Goal: Task Accomplishment & Management: Use online tool/utility

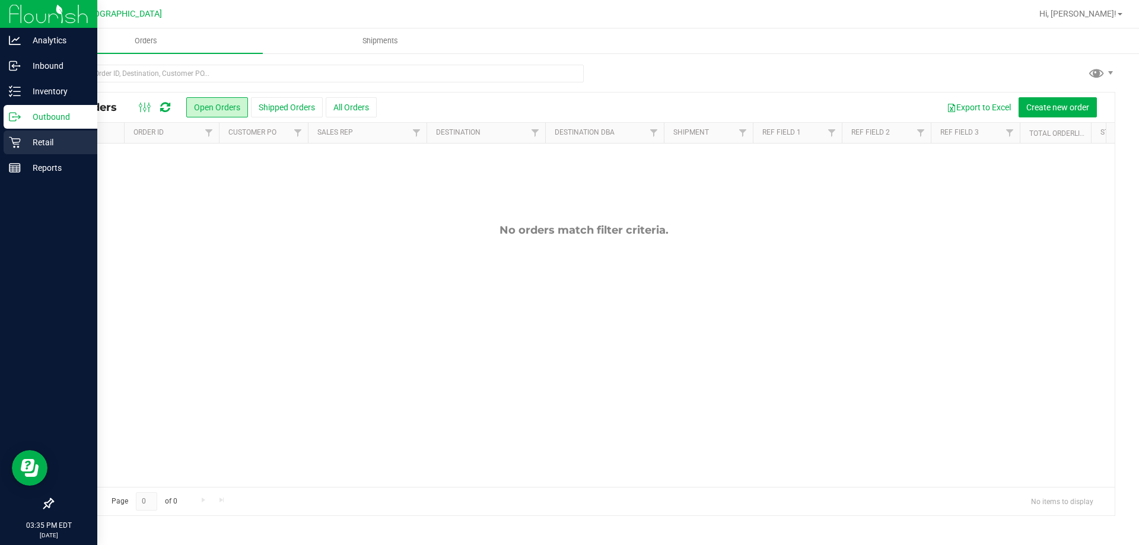
click at [0, 142] on link "Retail" at bounding box center [48, 142] width 97 height 25
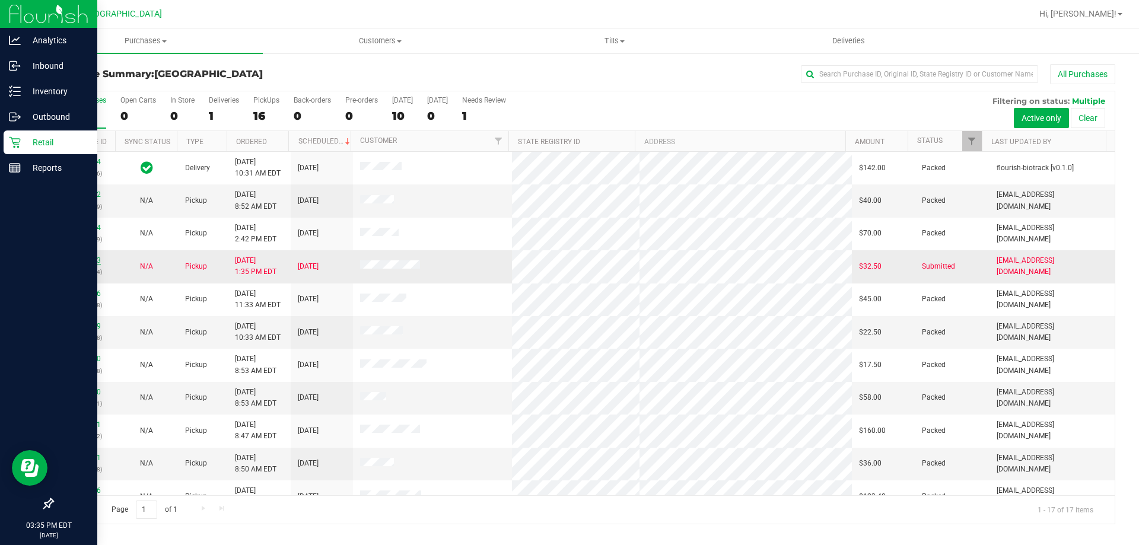
click at [95, 256] on link "11818293" at bounding box center [84, 260] width 33 height 8
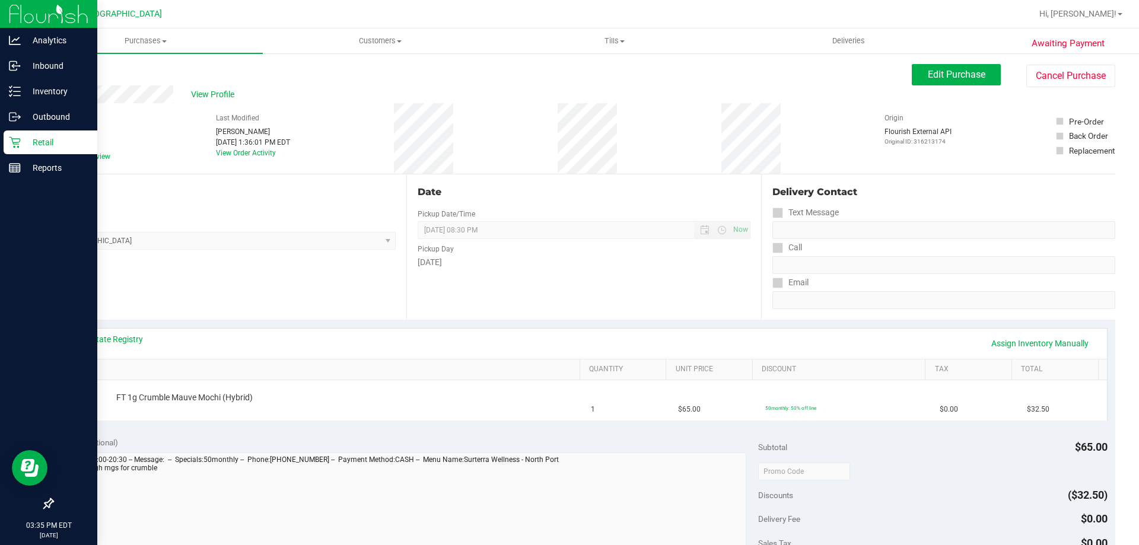
click at [91, 334] on link "View State Registry" at bounding box center [107, 339] width 71 height 12
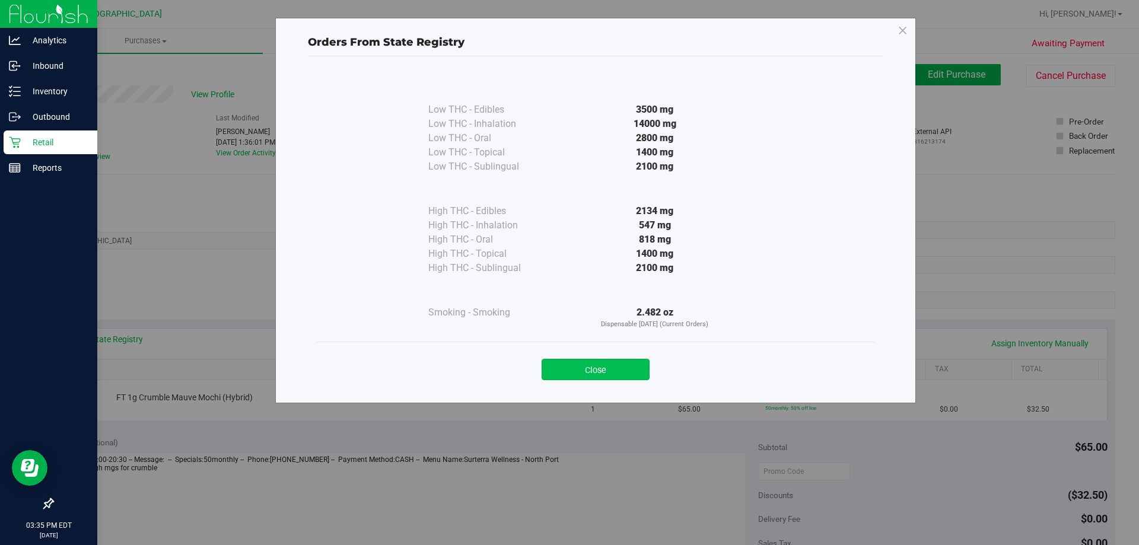
click at [589, 368] on button "Close" at bounding box center [595, 369] width 108 height 21
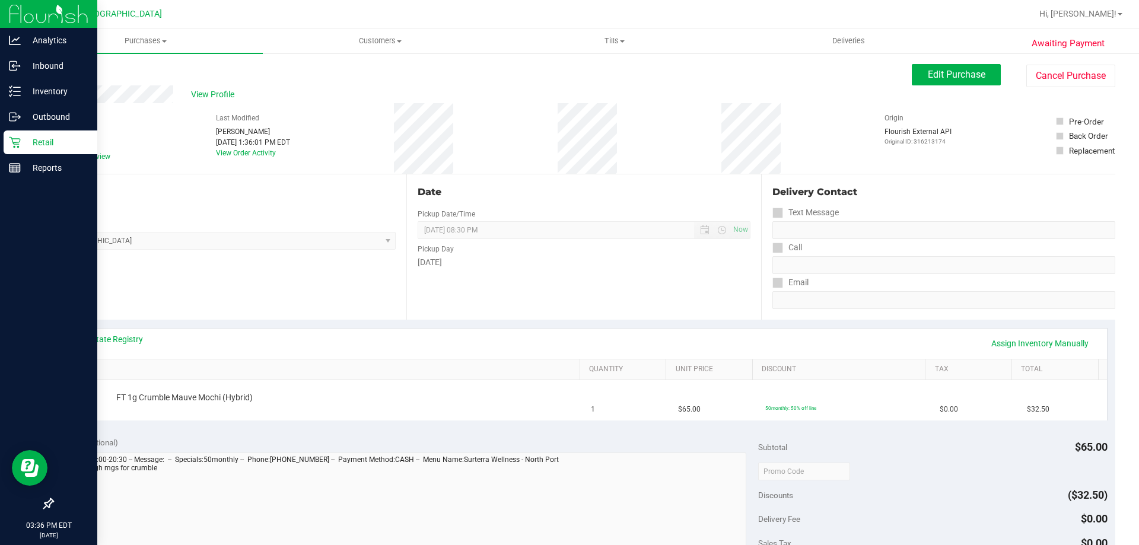
click at [35, 134] on div "Retail" at bounding box center [51, 142] width 94 height 24
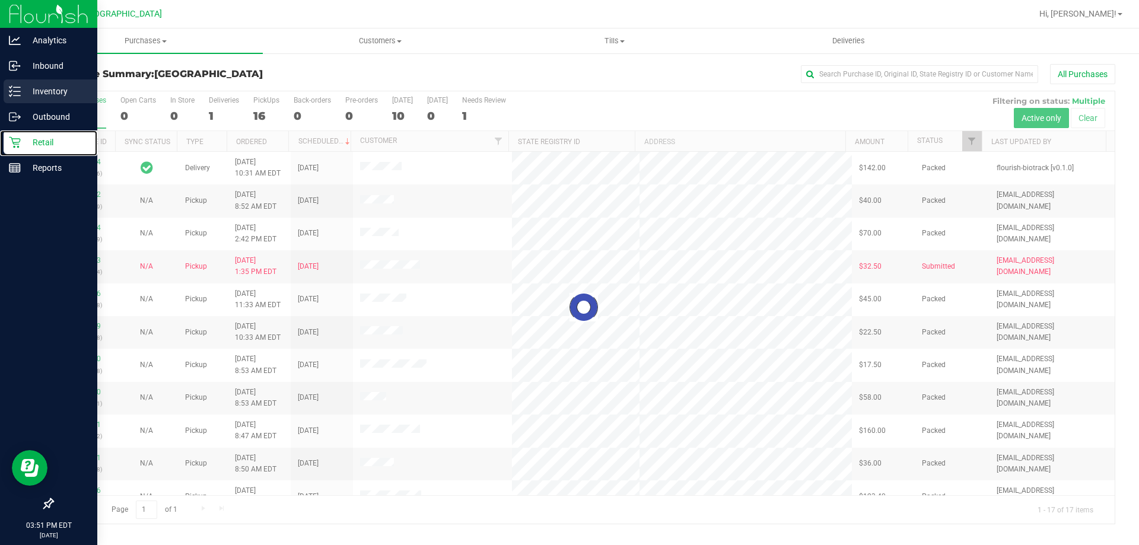
click at [15, 94] on icon at bounding box center [15, 91] width 12 height 12
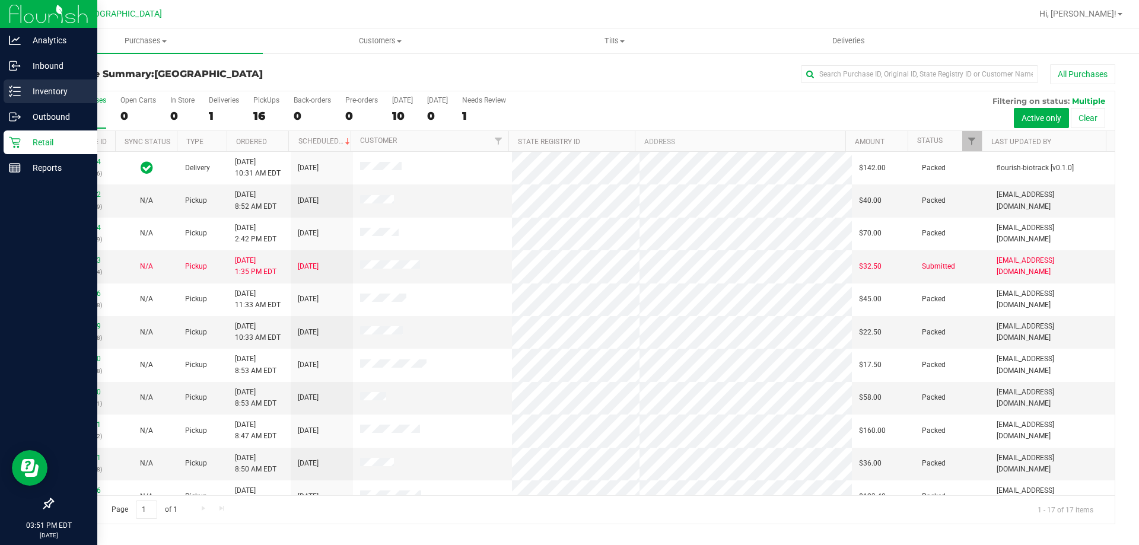
click at [58, 91] on p "Inventory" at bounding box center [56, 91] width 71 height 14
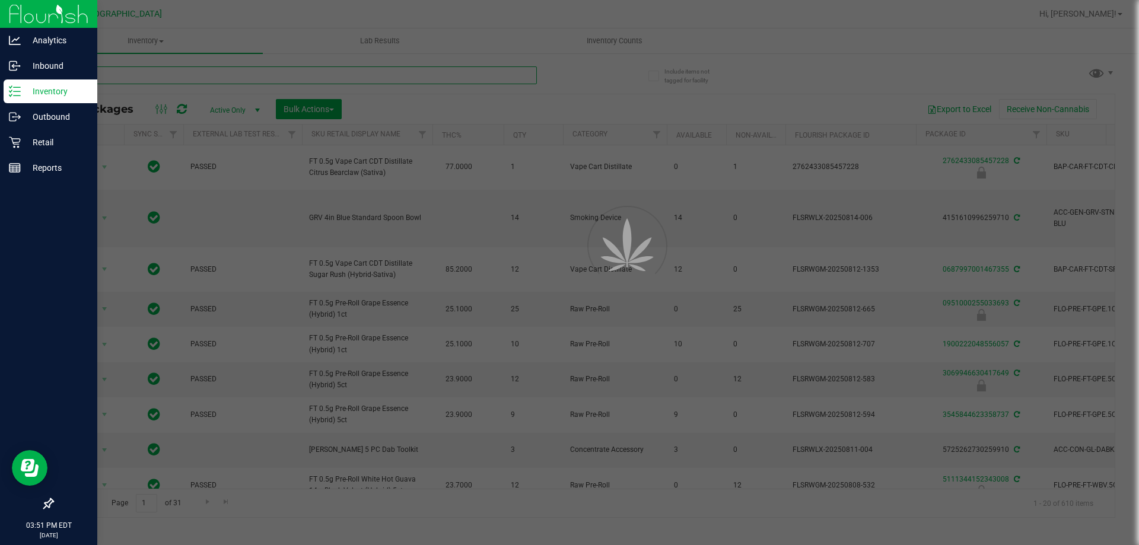
click at [251, 71] on input "text" at bounding box center [294, 75] width 484 height 18
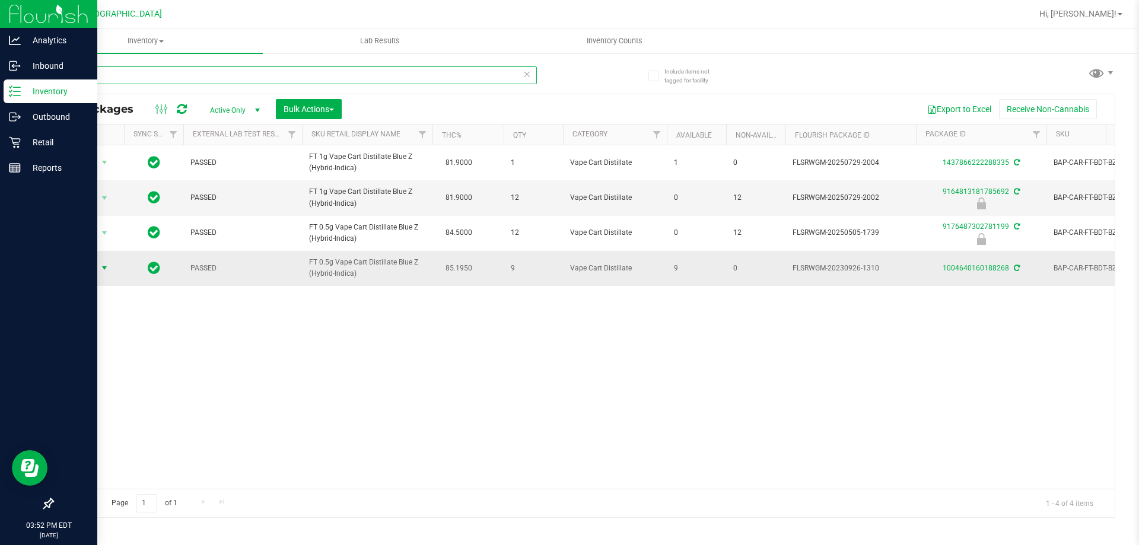
type input "bzk"
click at [83, 265] on span "Action" at bounding box center [81, 268] width 32 height 17
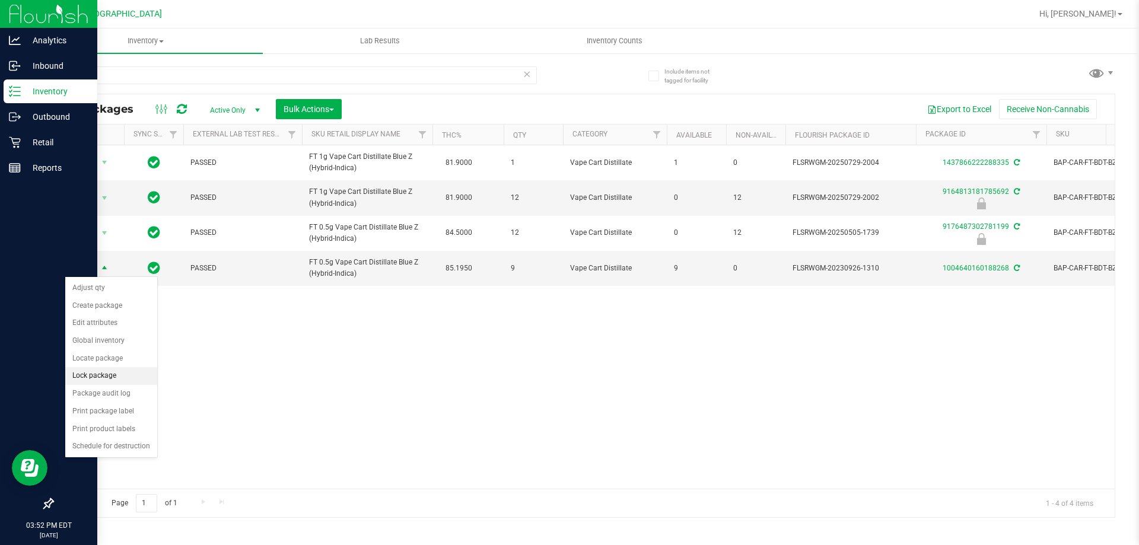
click at [103, 377] on li "Lock package" at bounding box center [111, 376] width 92 height 18
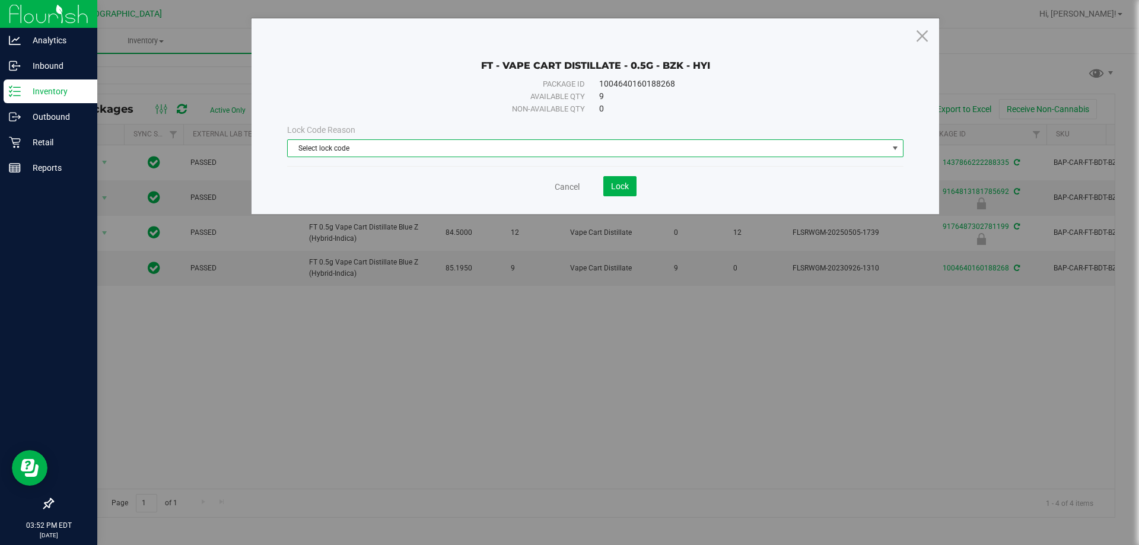
click at [508, 149] on span "Select lock code" at bounding box center [588, 148] width 600 height 17
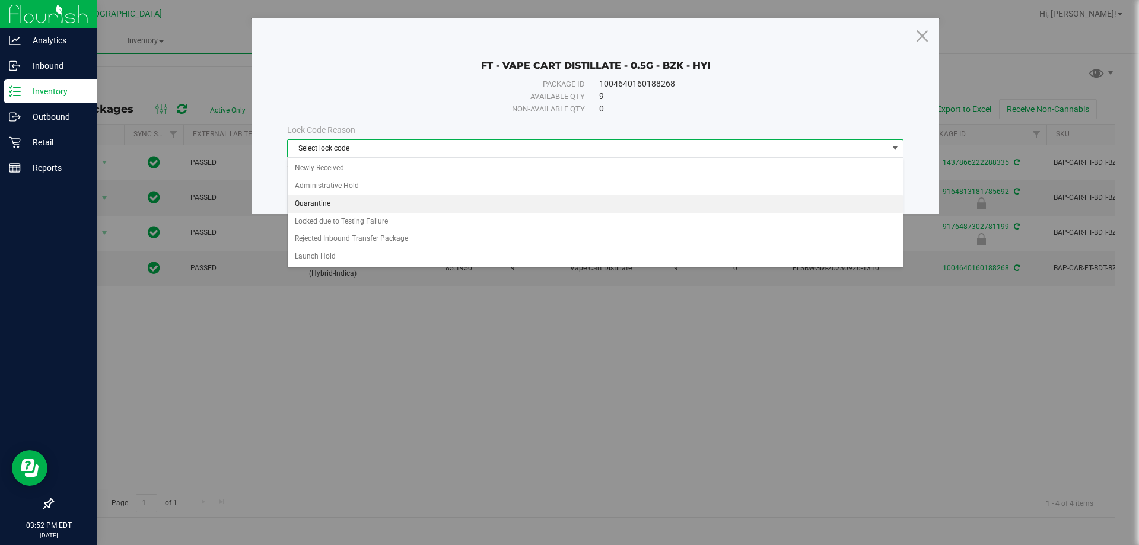
click at [415, 206] on li "Quarantine" at bounding box center [595, 204] width 615 height 18
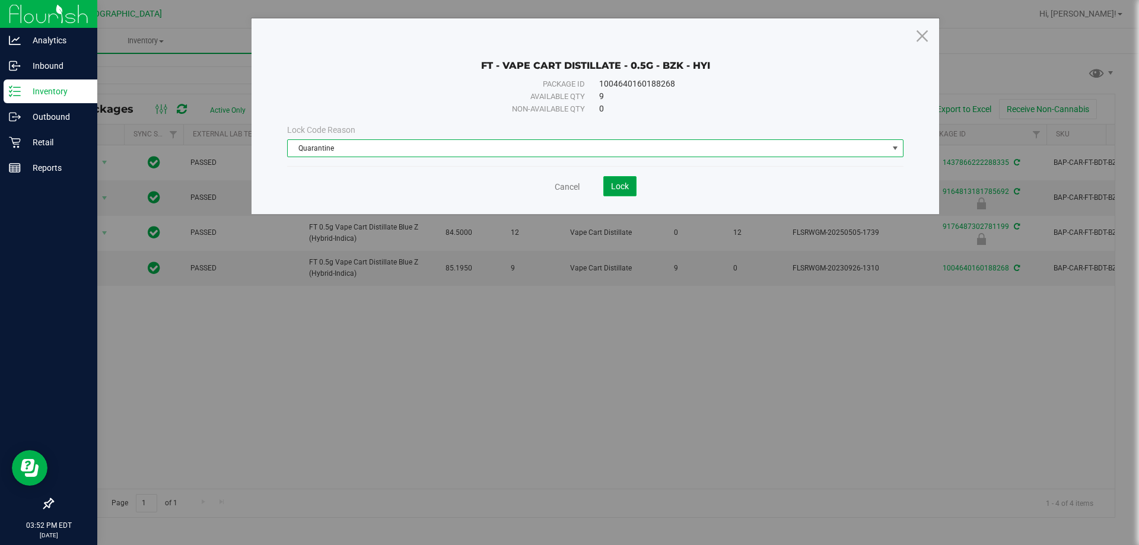
click at [620, 188] on span "Lock" at bounding box center [620, 185] width 18 height 9
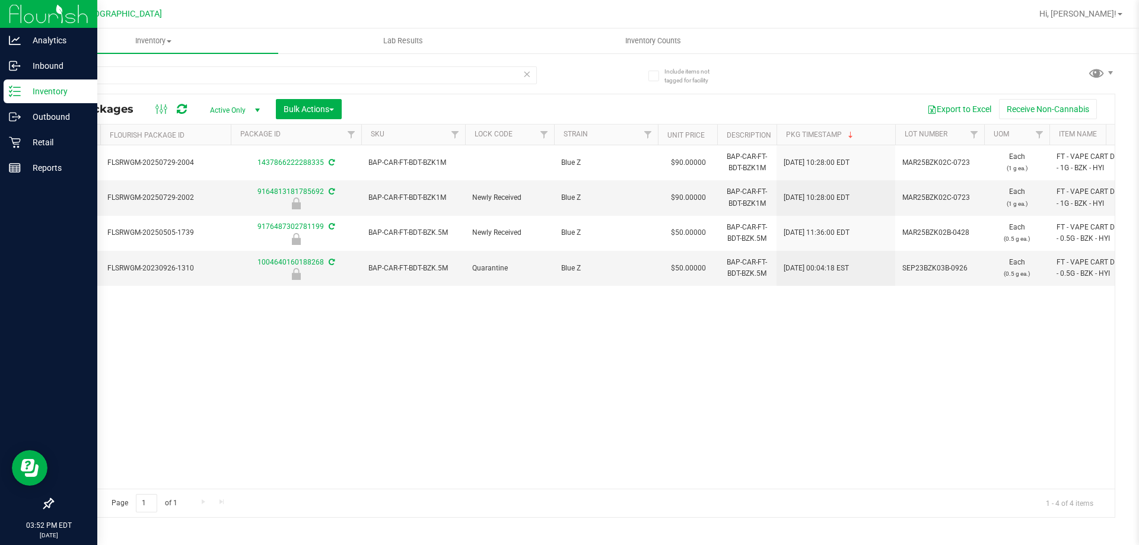
scroll to position [0, 864]
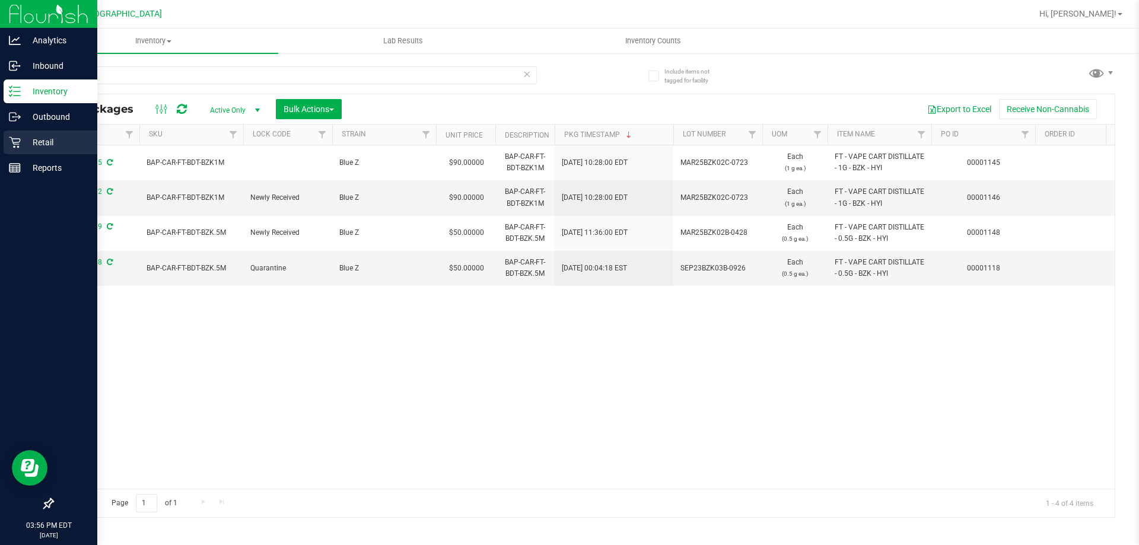
click at [7, 150] on div "Retail" at bounding box center [51, 142] width 94 height 24
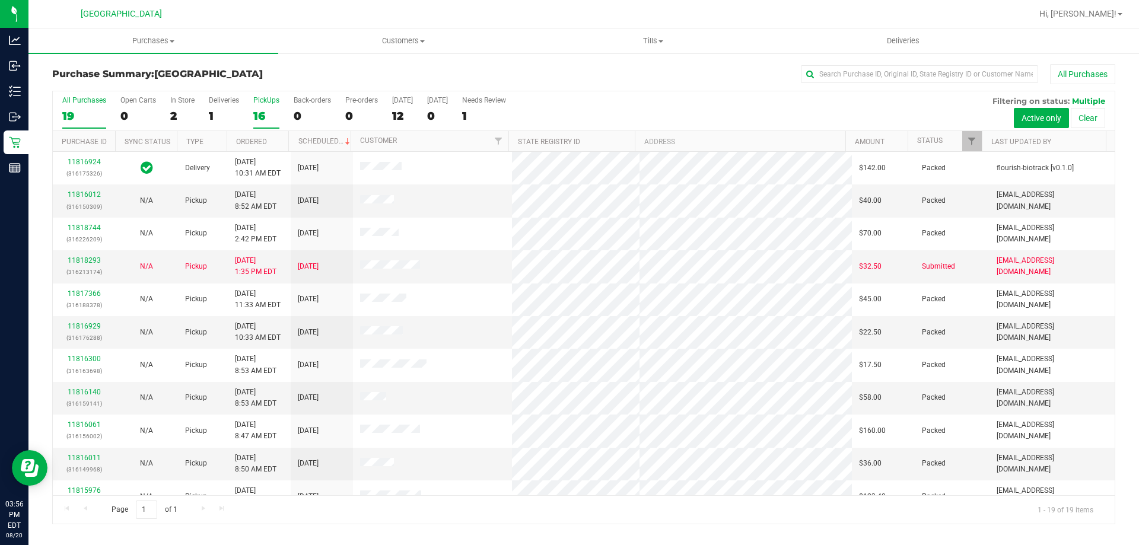
click at [274, 113] on div "16" at bounding box center [266, 116] width 26 height 14
click at [0, 0] on input "PickUps 16" at bounding box center [0, 0] width 0 height 0
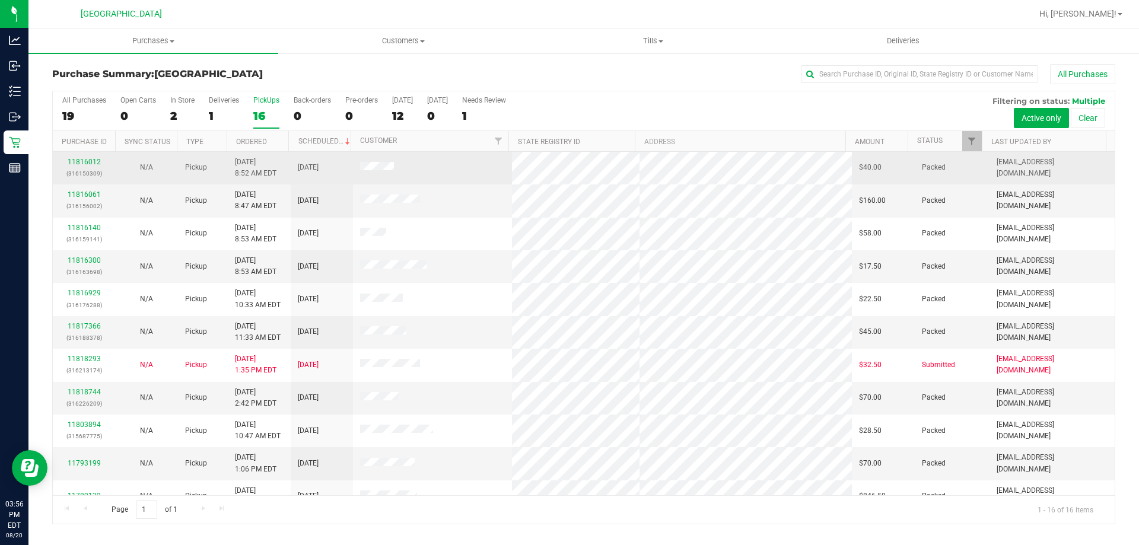
scroll to position [182, 0]
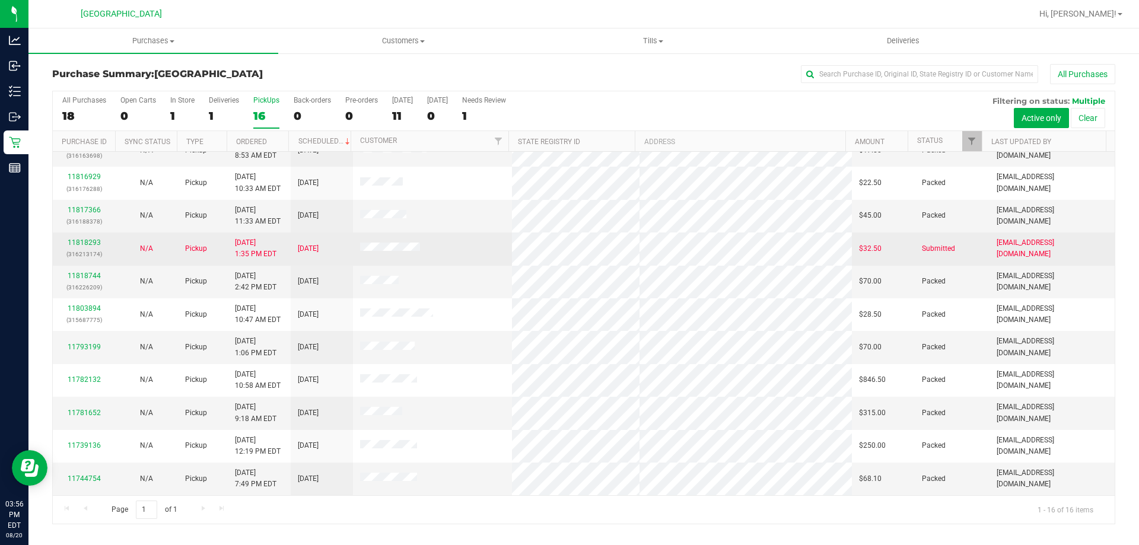
click at [84, 247] on div "11818293 (316213174)" at bounding box center [84, 248] width 48 height 23
click at [85, 242] on link "11818293" at bounding box center [84, 242] width 33 height 8
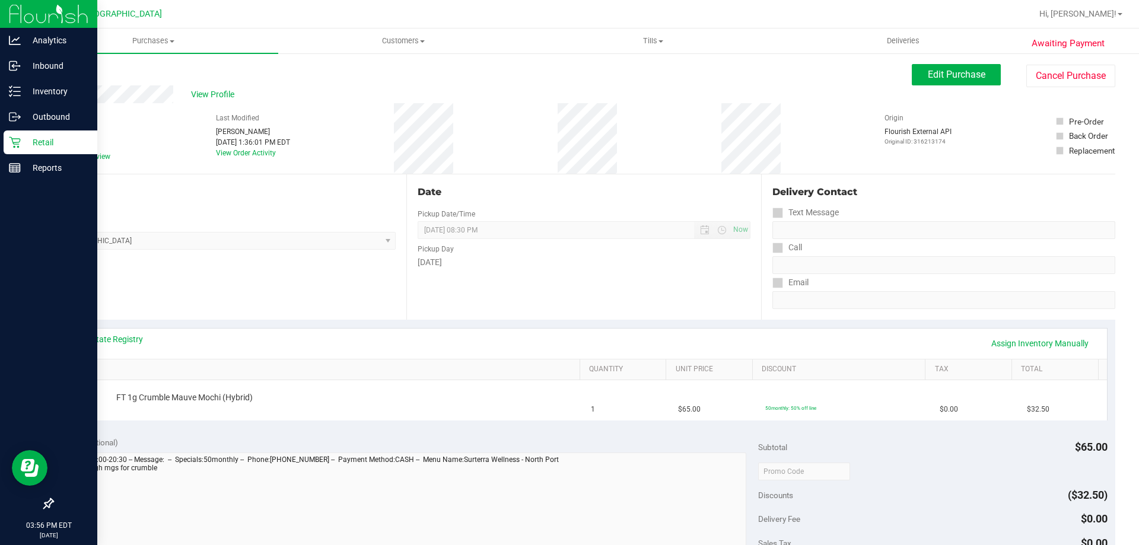
click at [13, 133] on div "Retail" at bounding box center [51, 142] width 94 height 24
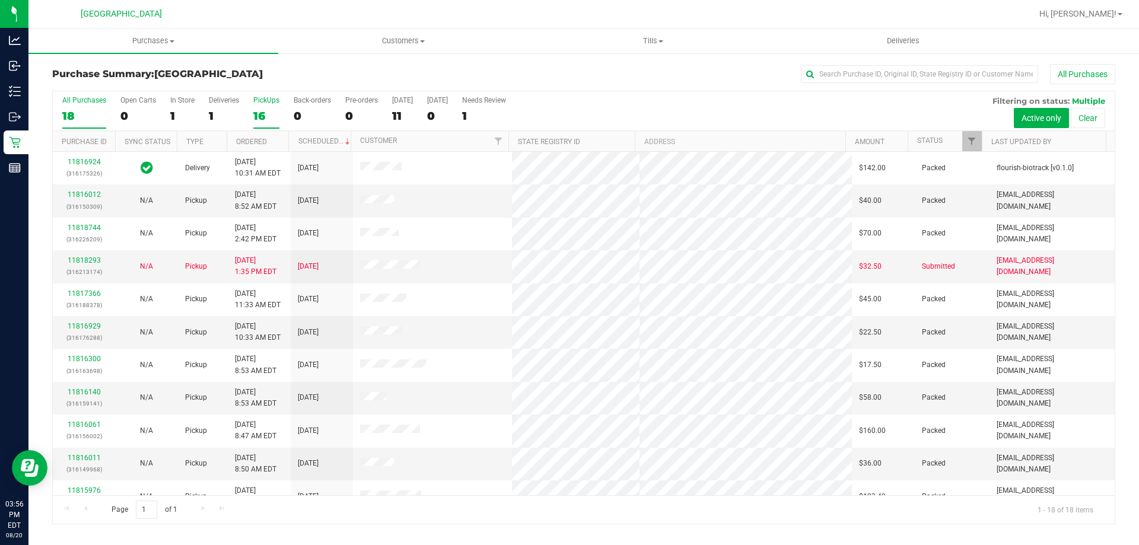
click at [255, 98] on div "PickUps" at bounding box center [266, 100] width 26 height 8
click at [0, 0] on input "PickUps 16" at bounding box center [0, 0] width 0 height 0
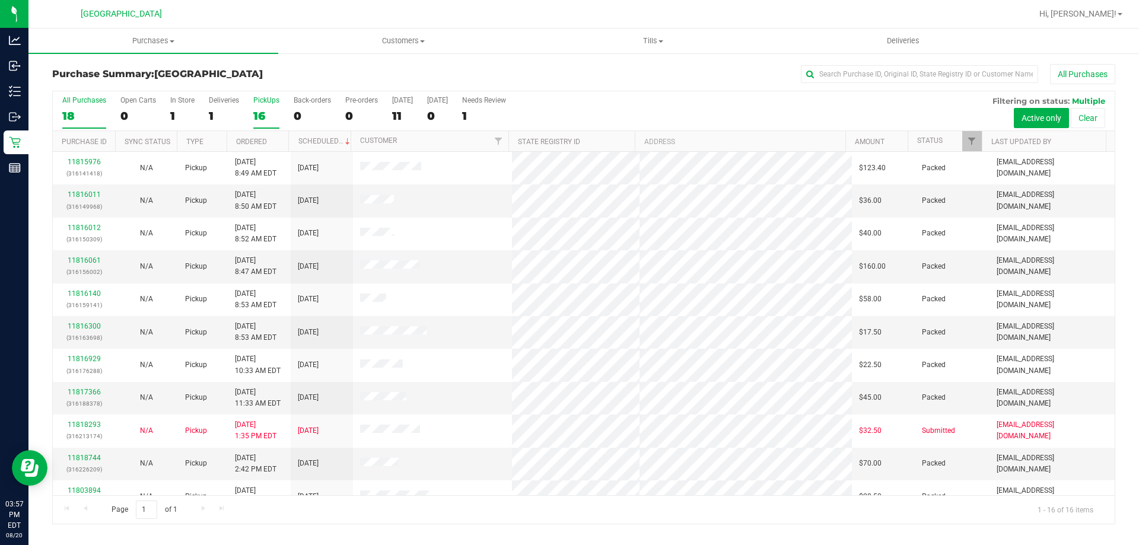
click at [65, 120] on div "18" at bounding box center [84, 116] width 44 height 14
click at [0, 0] on input "All Purchases 18" at bounding box center [0, 0] width 0 height 0
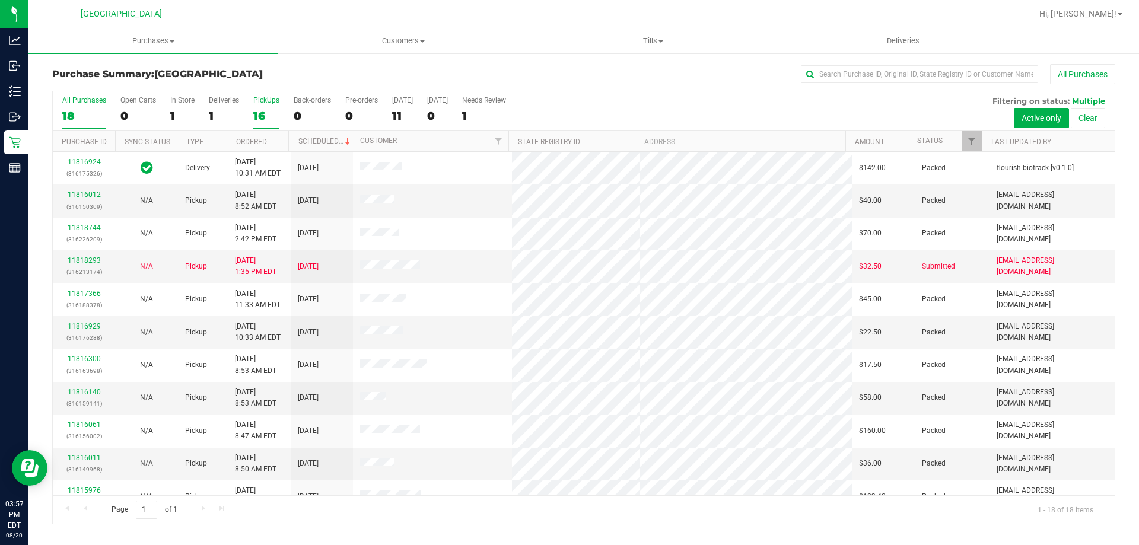
click at [255, 99] on div "PickUps" at bounding box center [266, 100] width 26 height 8
click at [0, 0] on input "PickUps 16" at bounding box center [0, 0] width 0 height 0
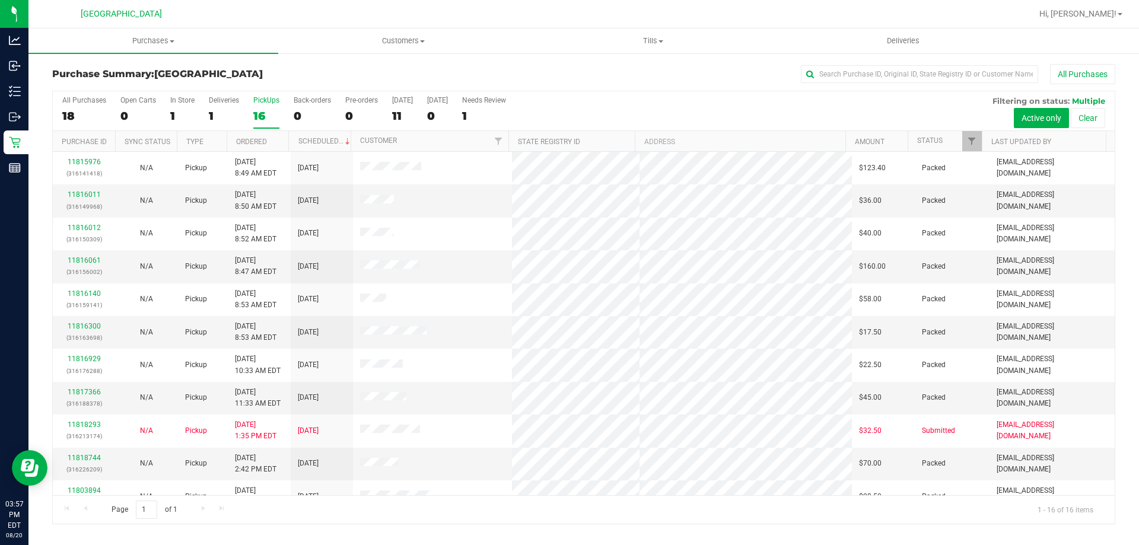
click at [284, 78] on h3 "Purchase Summary: North Port WC" at bounding box center [229, 74] width 354 height 11
click at [94, 113] on div "18" at bounding box center [84, 116] width 44 height 14
click at [0, 0] on input "All Purchases 18" at bounding box center [0, 0] width 0 height 0
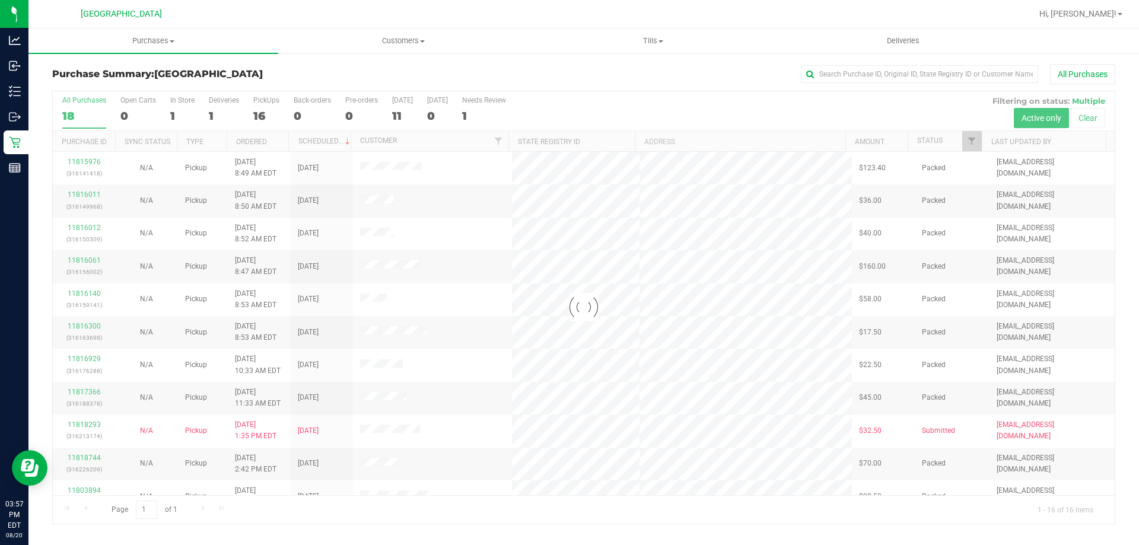
click at [469, 66] on div "All Purchases" at bounding box center [760, 74] width 709 height 20
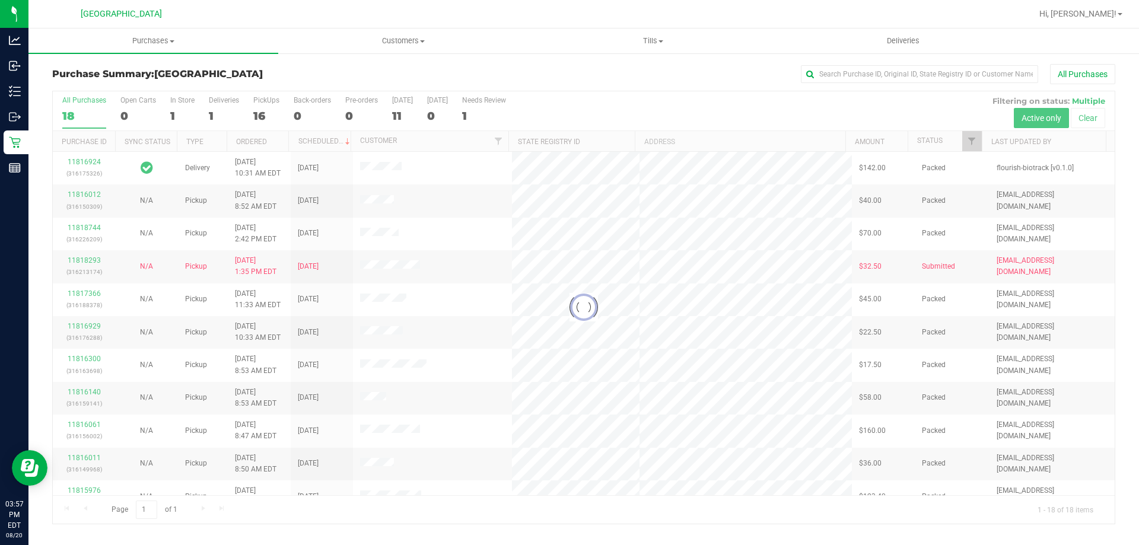
click at [273, 85] on div "Purchase Summary: [GEOGRAPHIC_DATA] All Purchases" at bounding box center [583, 77] width 1063 height 26
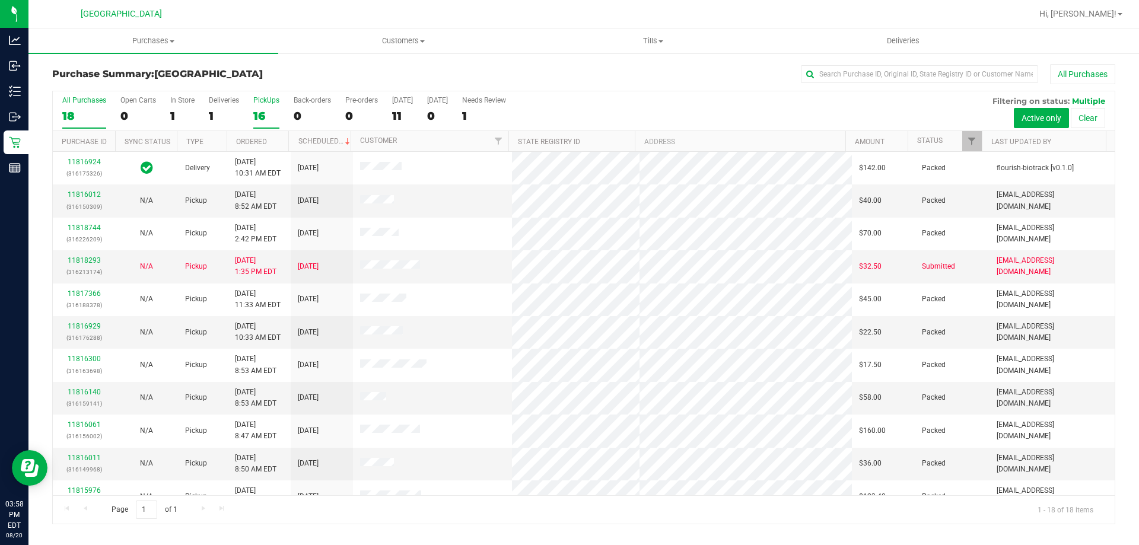
click at [264, 106] on label "PickUps 16" at bounding box center [266, 112] width 26 height 33
click at [0, 0] on input "PickUps 16" at bounding box center [0, 0] width 0 height 0
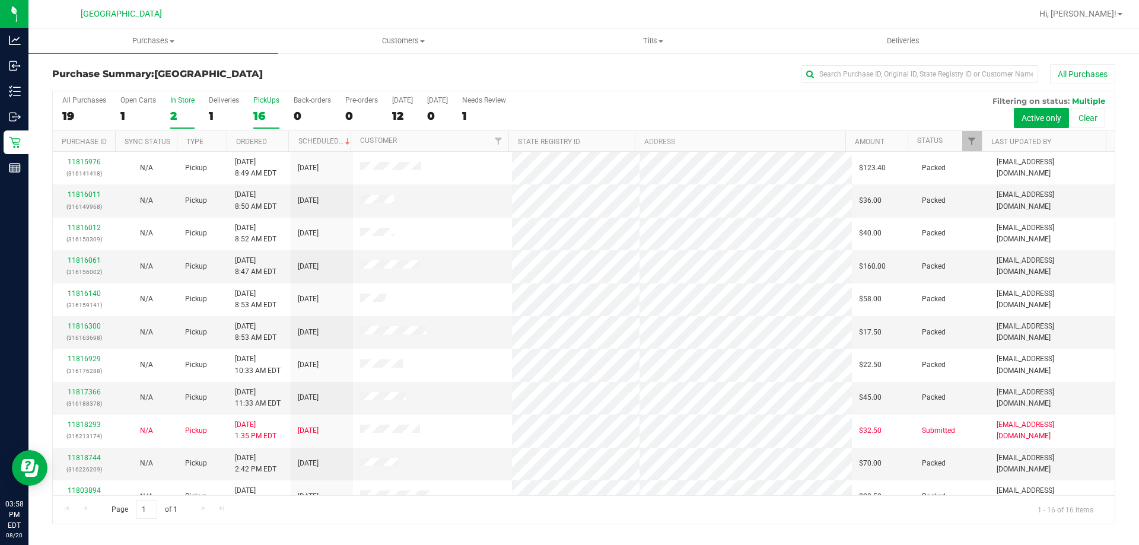
click at [175, 126] on label "In Store 2" at bounding box center [182, 112] width 24 height 33
click at [0, 0] on input "In Store 2" at bounding box center [0, 0] width 0 height 0
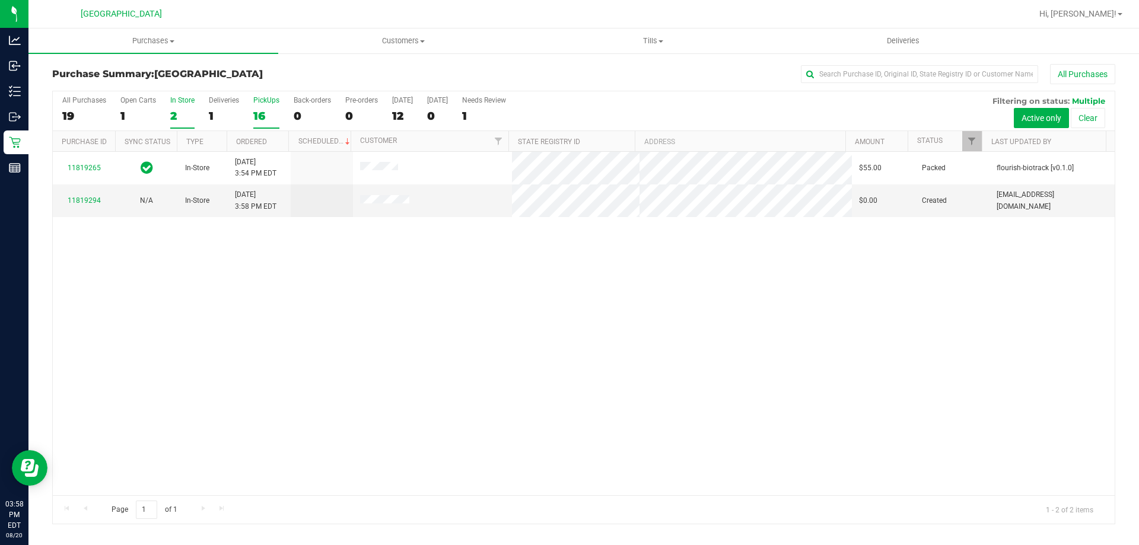
click at [261, 105] on label "PickUps 16" at bounding box center [266, 112] width 26 height 33
click at [0, 0] on input "PickUps 16" at bounding box center [0, 0] width 0 height 0
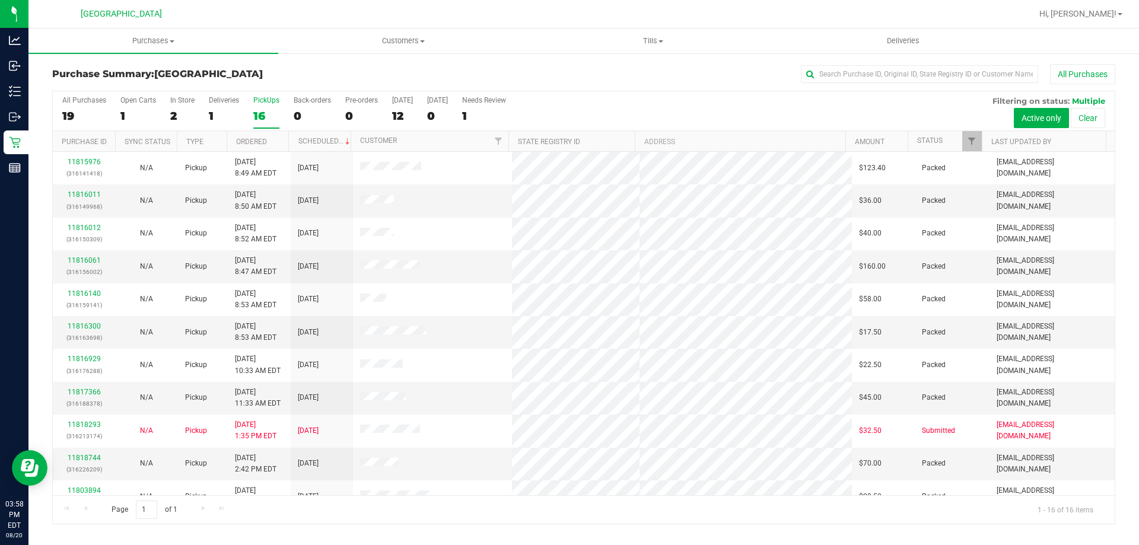
click at [263, 103] on div "PickUps" at bounding box center [266, 100] width 26 height 8
click at [0, 0] on input "PickUps 16" at bounding box center [0, 0] width 0 height 0
click at [181, 122] on div "2" at bounding box center [182, 116] width 24 height 14
click at [0, 0] on input "In Store 2" at bounding box center [0, 0] width 0 height 0
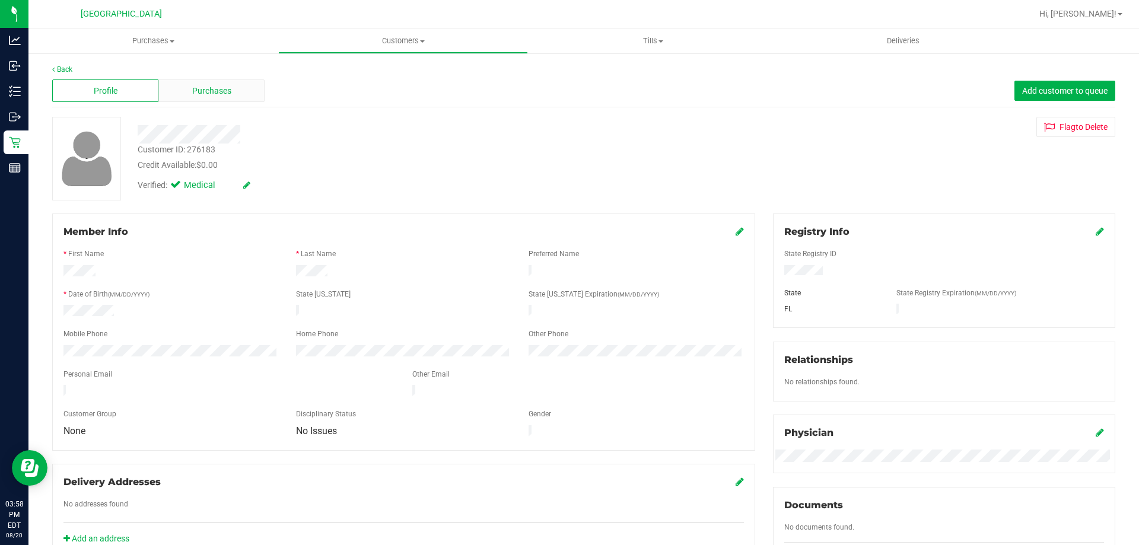
click at [224, 82] on div "Purchases" at bounding box center [211, 90] width 106 height 23
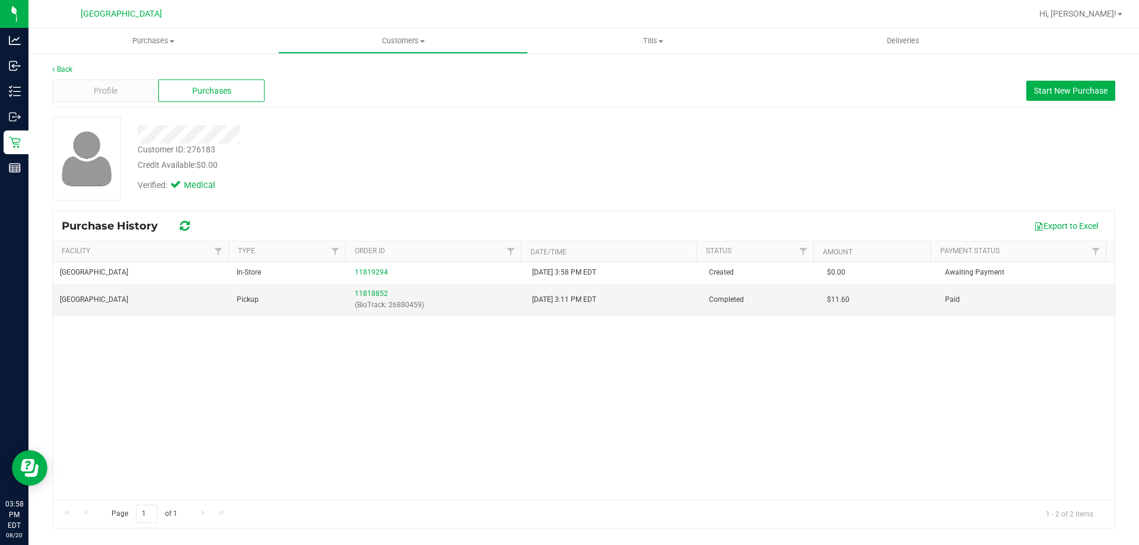
click at [282, 378] on div "North Port WC In-Store 11819294 8/20/2025 3:58 PM EDT Created $0.00 Awaiting Pa…" at bounding box center [583, 380] width 1061 height 237
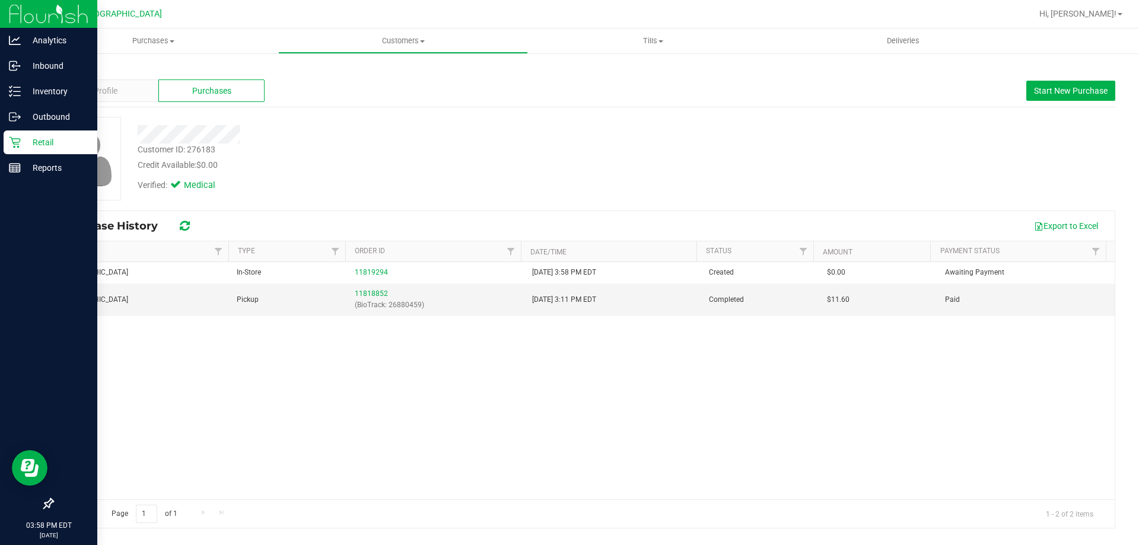
click at [21, 141] on p "Retail" at bounding box center [56, 142] width 71 height 14
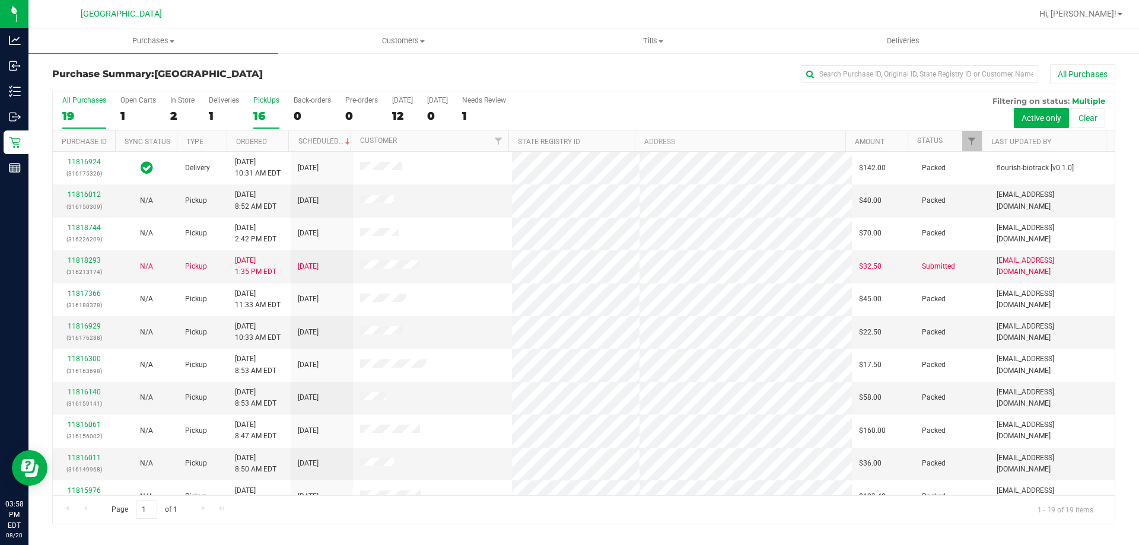
click at [271, 118] on div "16" at bounding box center [266, 116] width 26 height 14
click at [0, 0] on input "PickUps 16" at bounding box center [0, 0] width 0 height 0
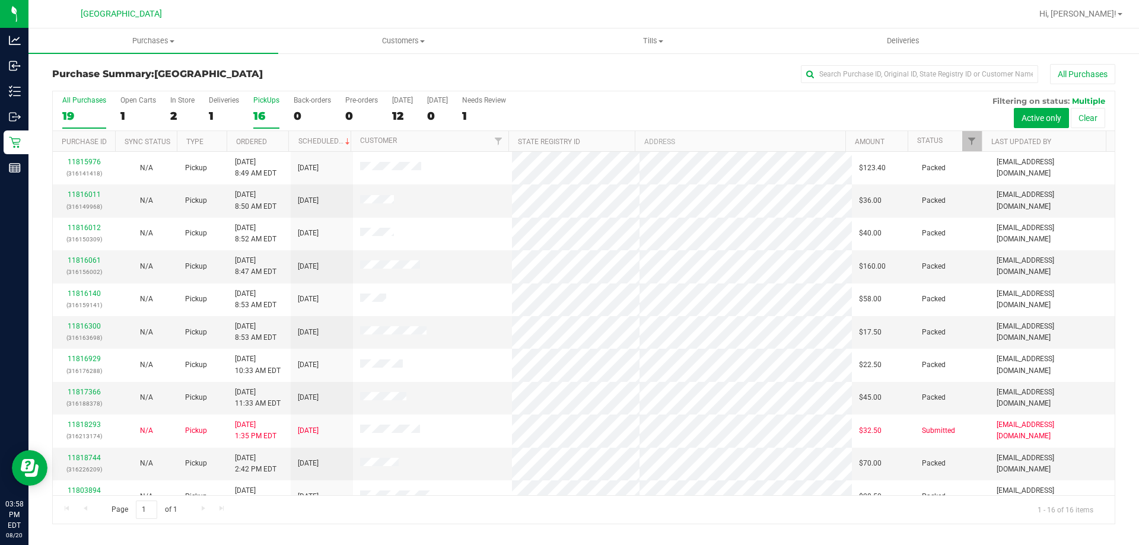
click at [102, 105] on label "All Purchases 19" at bounding box center [84, 112] width 44 height 33
click at [0, 0] on input "All Purchases 19" at bounding box center [0, 0] width 0 height 0
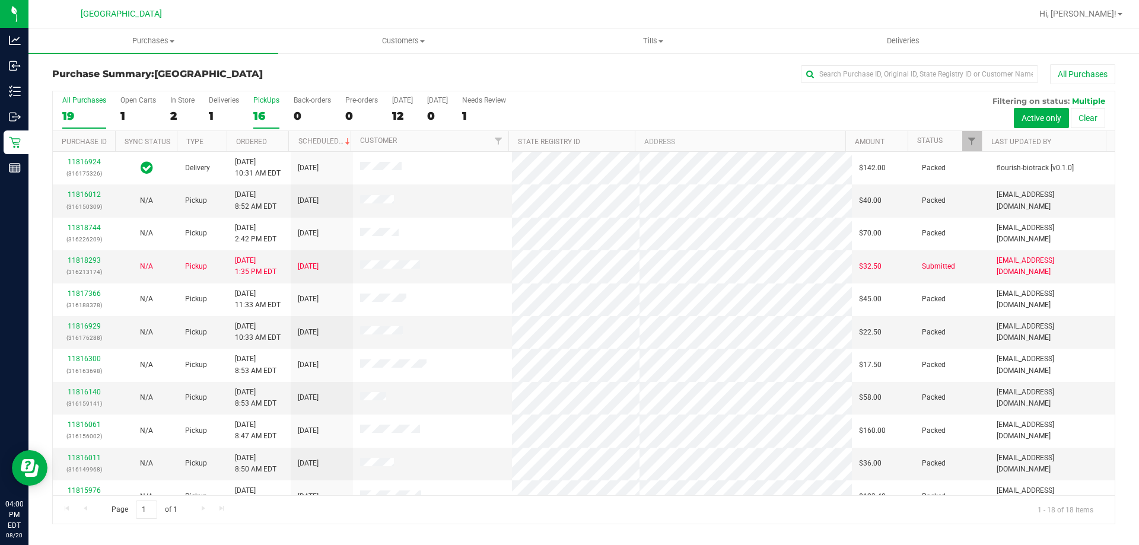
click at [270, 113] on div "16" at bounding box center [266, 116] width 26 height 14
click at [0, 0] on input "PickUps 16" at bounding box center [0, 0] width 0 height 0
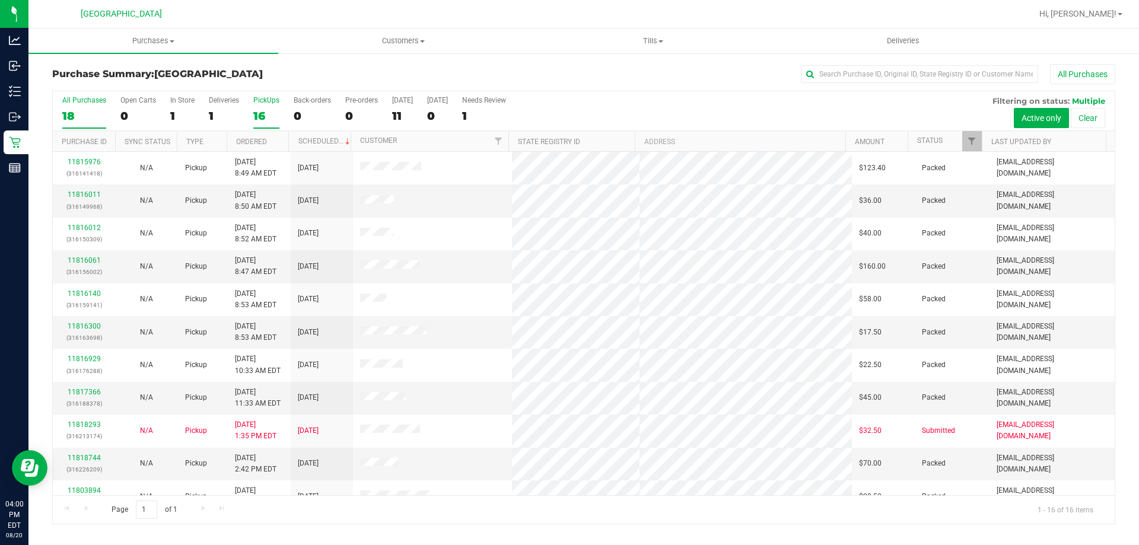
click at [81, 114] on div "18" at bounding box center [84, 116] width 44 height 14
click at [0, 0] on input "All Purchases 18" at bounding box center [0, 0] width 0 height 0
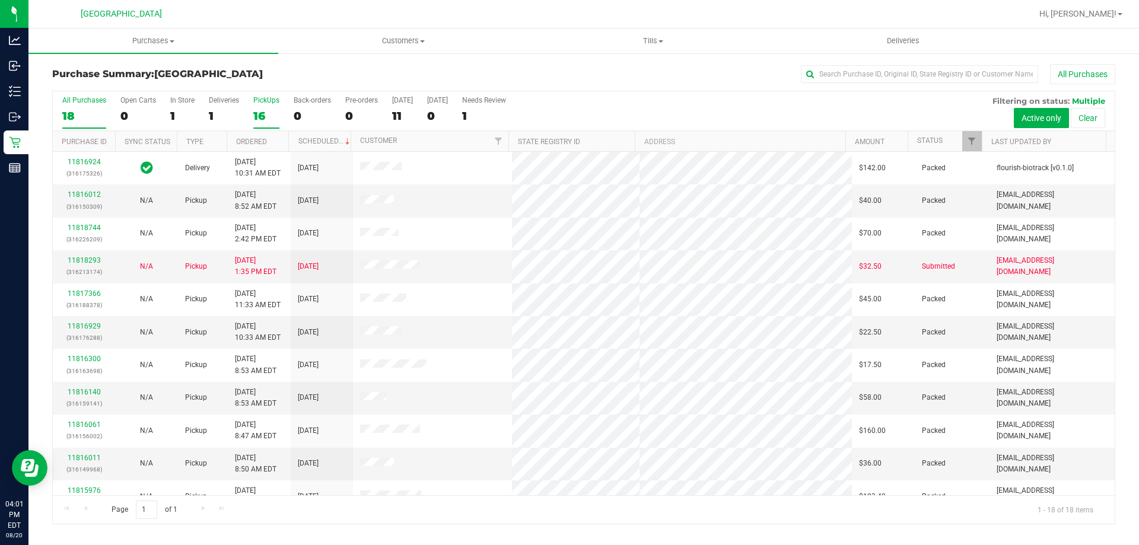
click at [270, 107] on label "PickUps 16" at bounding box center [266, 112] width 26 height 33
click at [0, 0] on input "PickUps 16" at bounding box center [0, 0] width 0 height 0
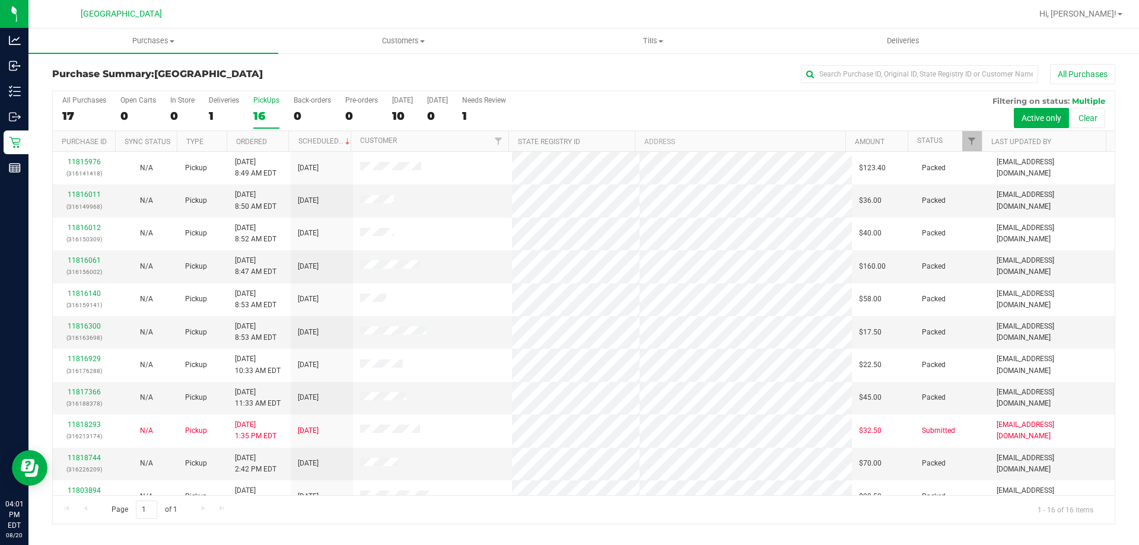
click at [71, 111] on div "17" at bounding box center [84, 116] width 44 height 14
click at [0, 0] on input "All Purchases 17" at bounding box center [0, 0] width 0 height 0
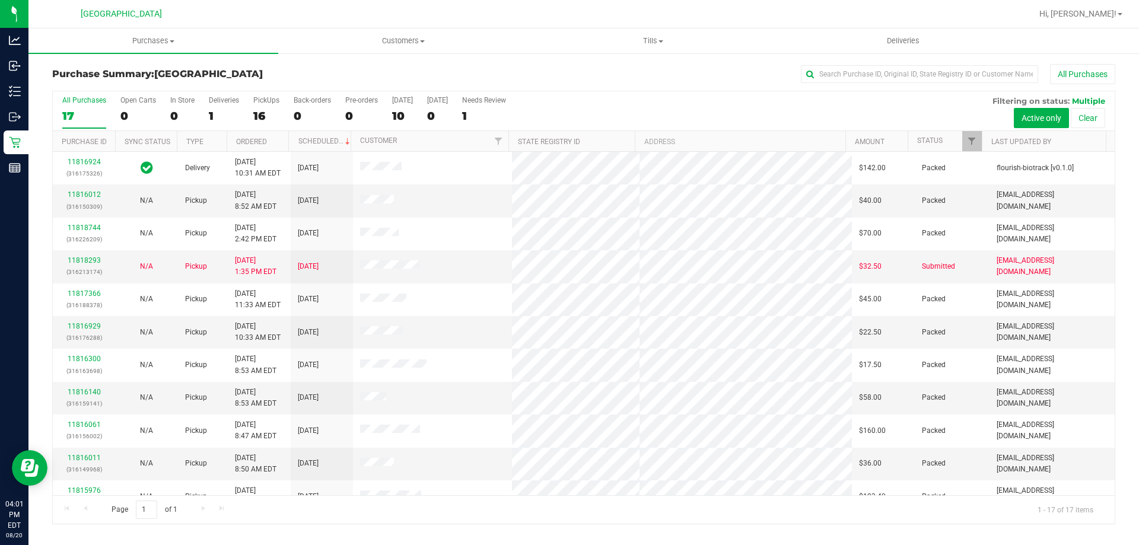
click at [244, 82] on div "Purchase Summary: [GEOGRAPHIC_DATA] All Purchases" at bounding box center [583, 77] width 1063 height 26
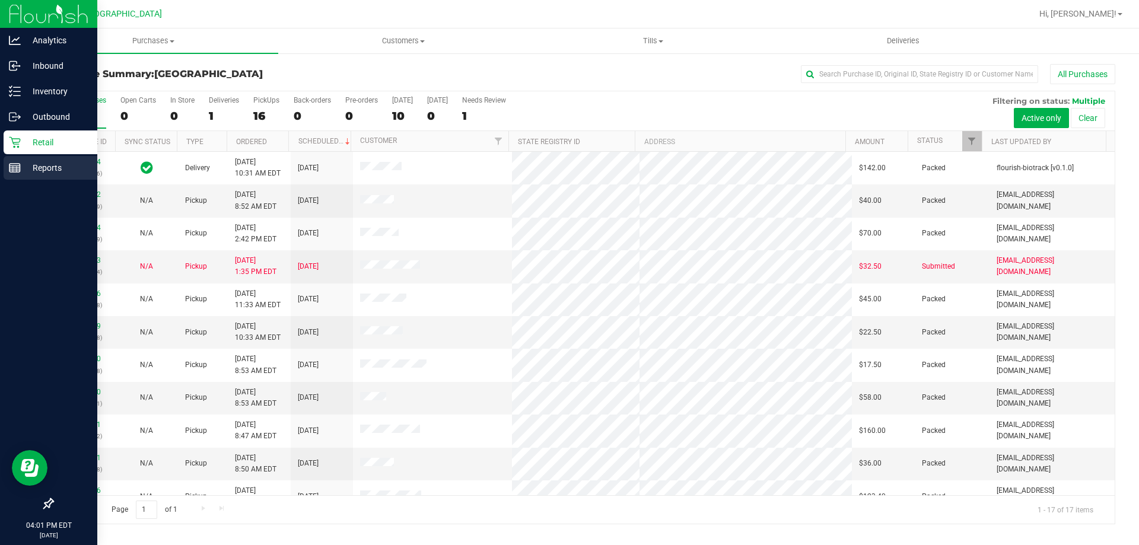
click at [49, 167] on p "Reports" at bounding box center [56, 168] width 71 height 14
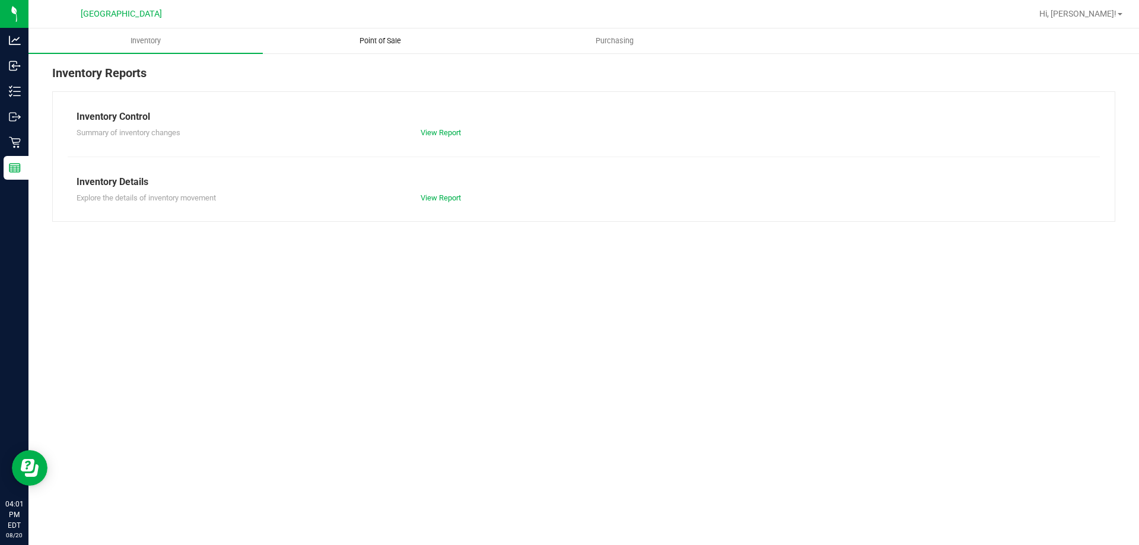
click at [394, 37] on span "Point of Sale" at bounding box center [380, 41] width 74 height 11
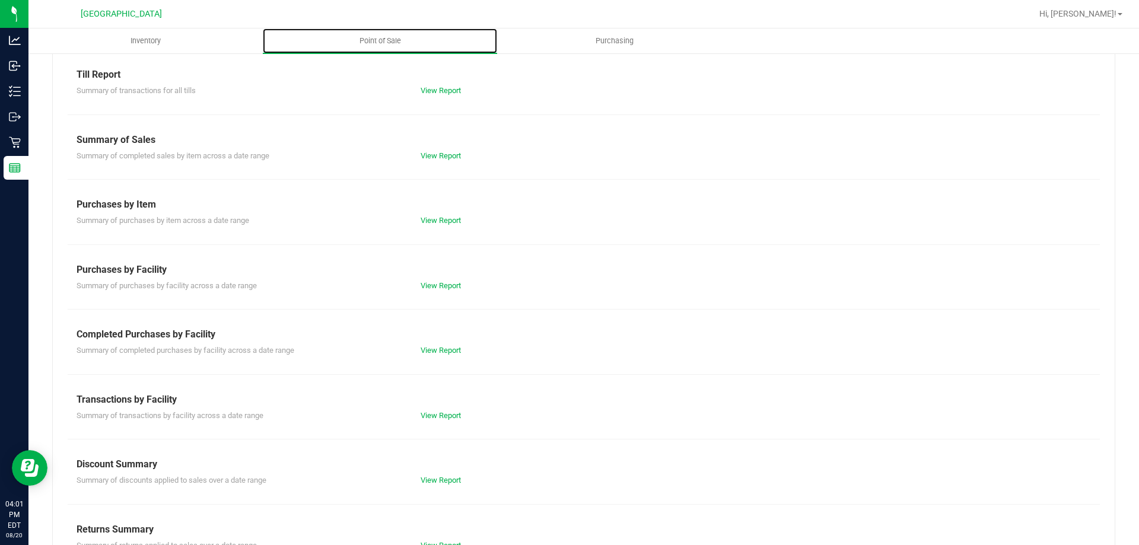
scroll to position [78, 0]
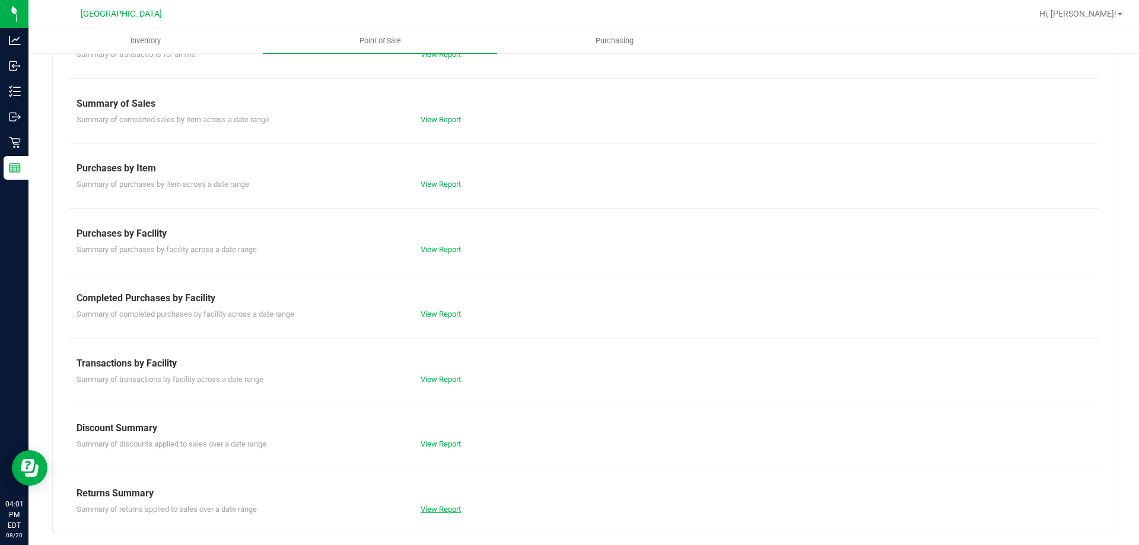
click at [426, 509] on link "View Report" at bounding box center [440, 509] width 40 height 9
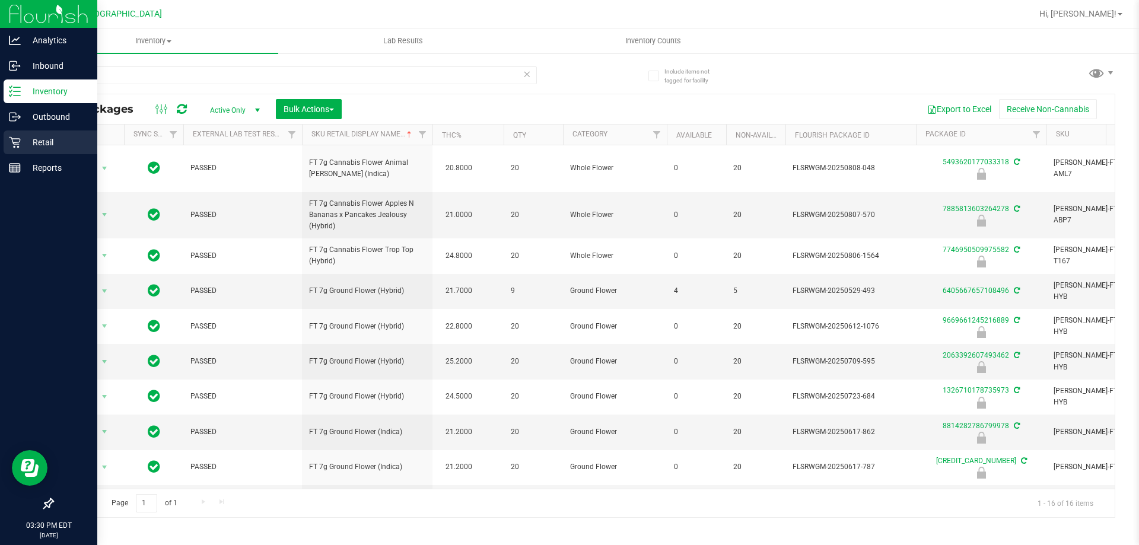
click at [41, 145] on p "Retail" at bounding box center [56, 142] width 71 height 14
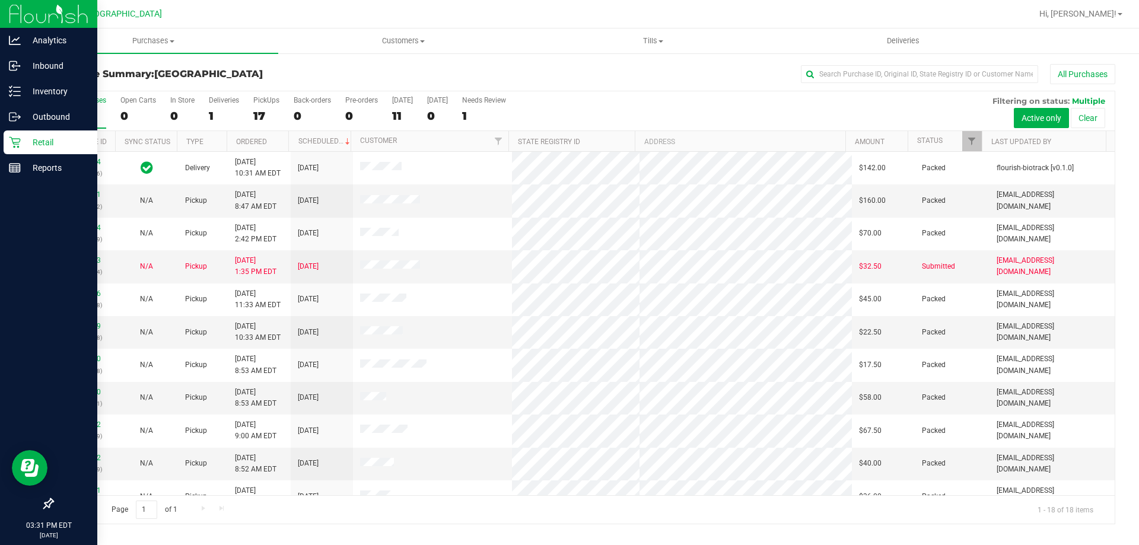
click at [376, 64] on div "Purchase Summary: [GEOGRAPHIC_DATA] All Purchases" at bounding box center [583, 77] width 1063 height 26
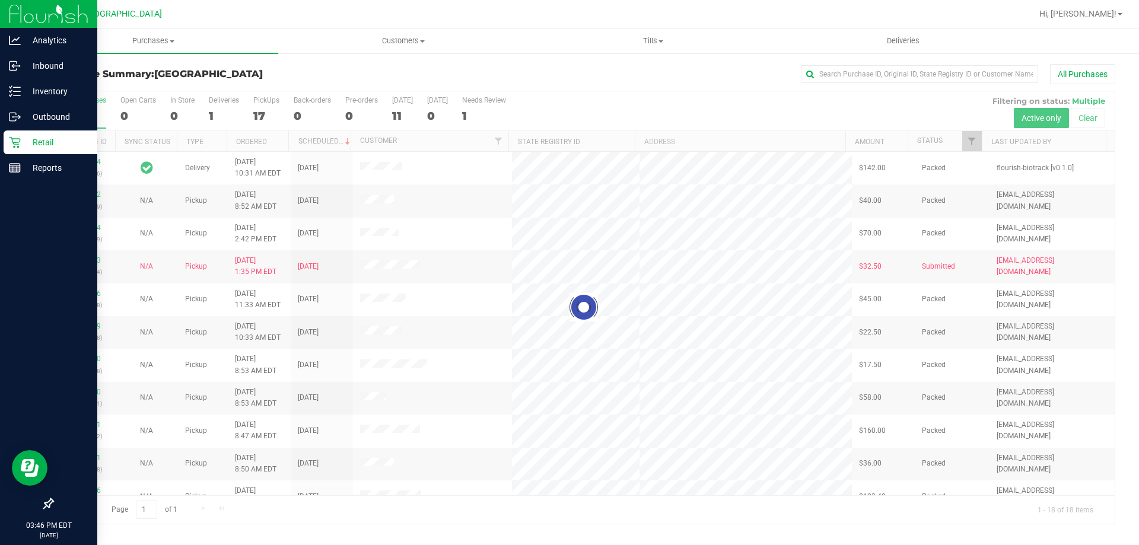
click at [624, 81] on div "All Purchases" at bounding box center [760, 74] width 709 height 20
click at [259, 116] on div at bounding box center [583, 307] width 1061 height 432
click at [261, 117] on div at bounding box center [583, 307] width 1061 height 432
click at [262, 121] on div at bounding box center [583, 307] width 1061 height 432
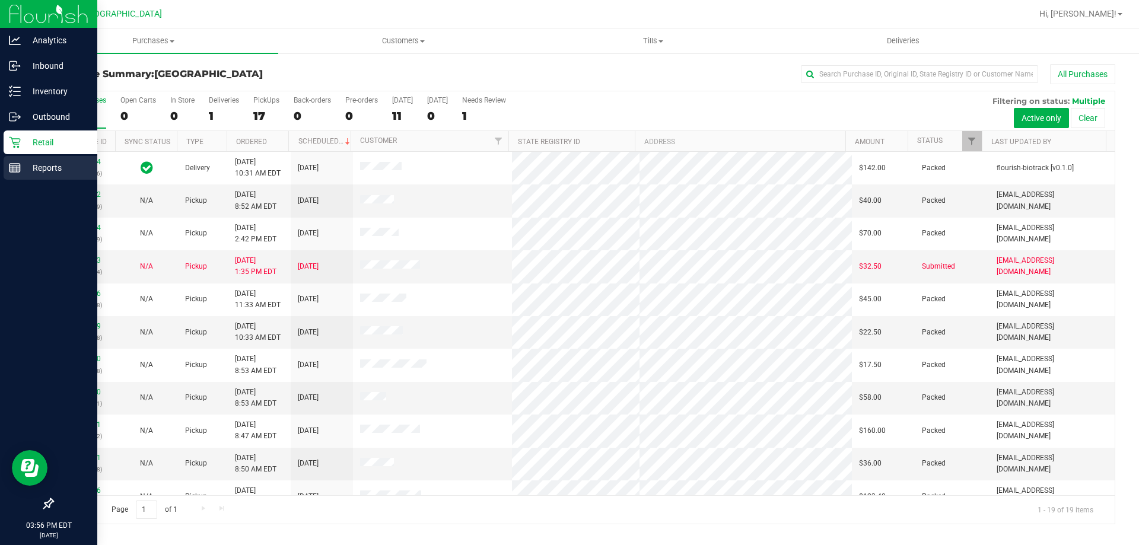
click at [44, 160] on div "Reports" at bounding box center [51, 168] width 94 height 24
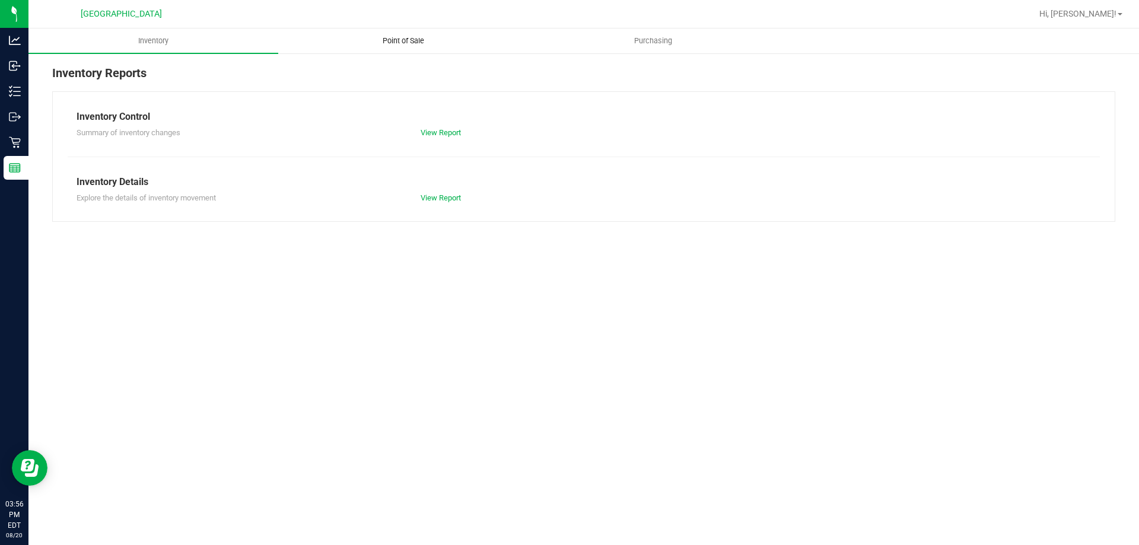
click at [400, 42] on span "Point of Sale" at bounding box center [403, 41] width 74 height 11
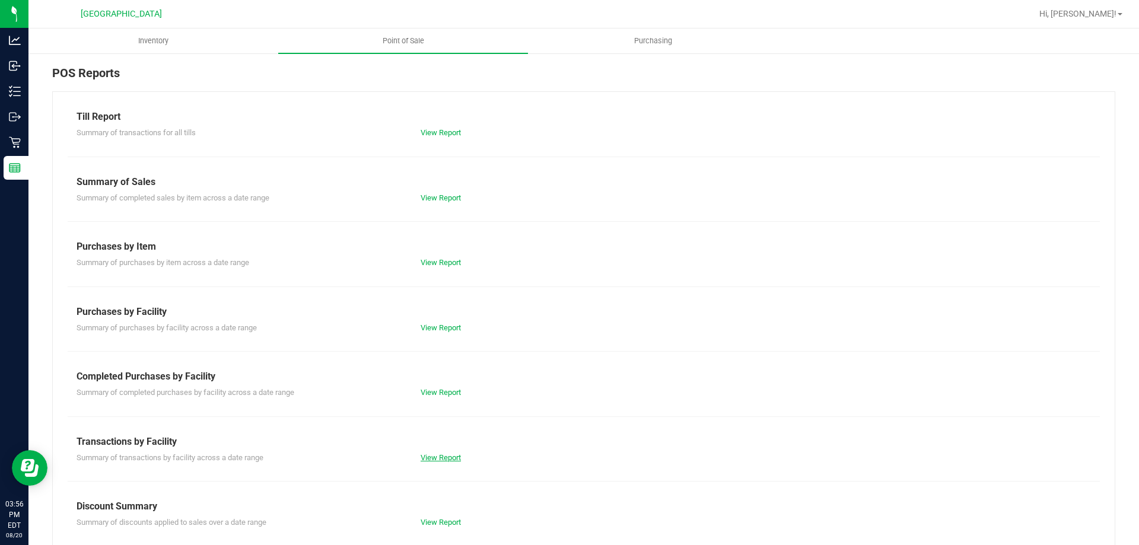
click at [446, 454] on link "View Report" at bounding box center [440, 457] width 40 height 9
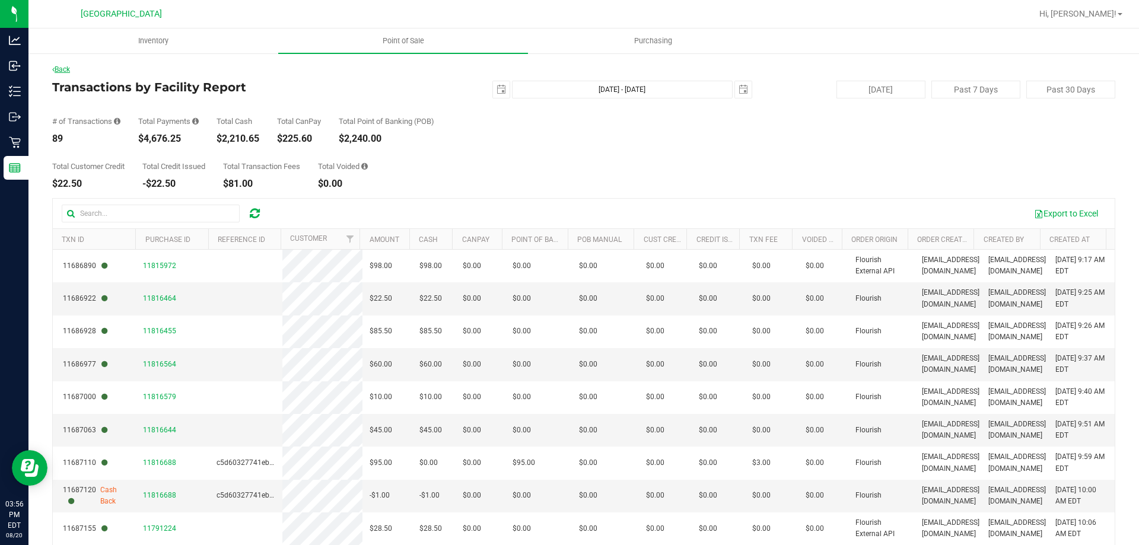
click at [66, 72] on link "Back" at bounding box center [61, 69] width 18 height 8
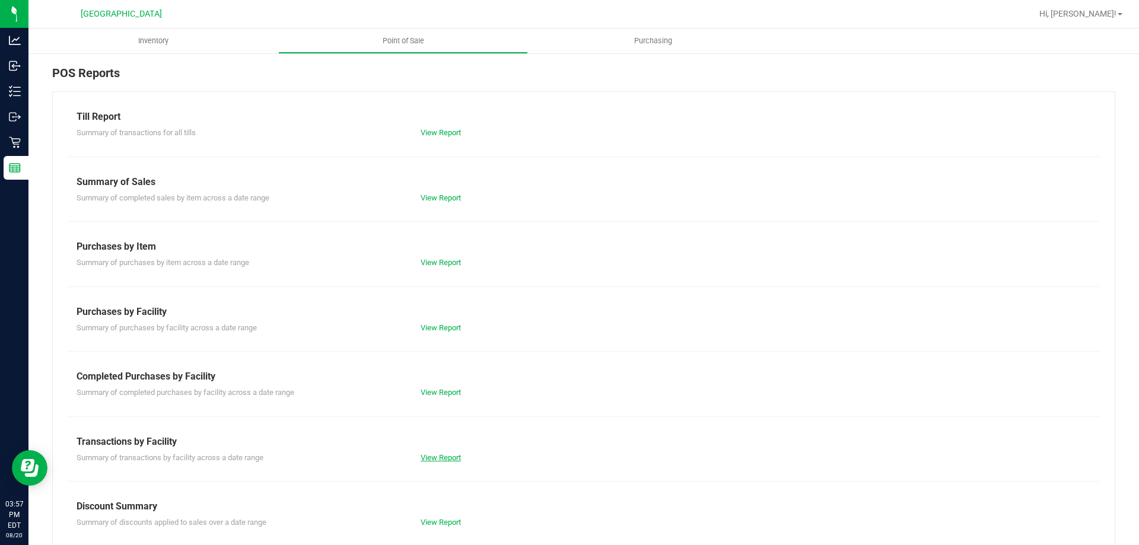
click at [448, 458] on link "View Report" at bounding box center [440, 457] width 40 height 9
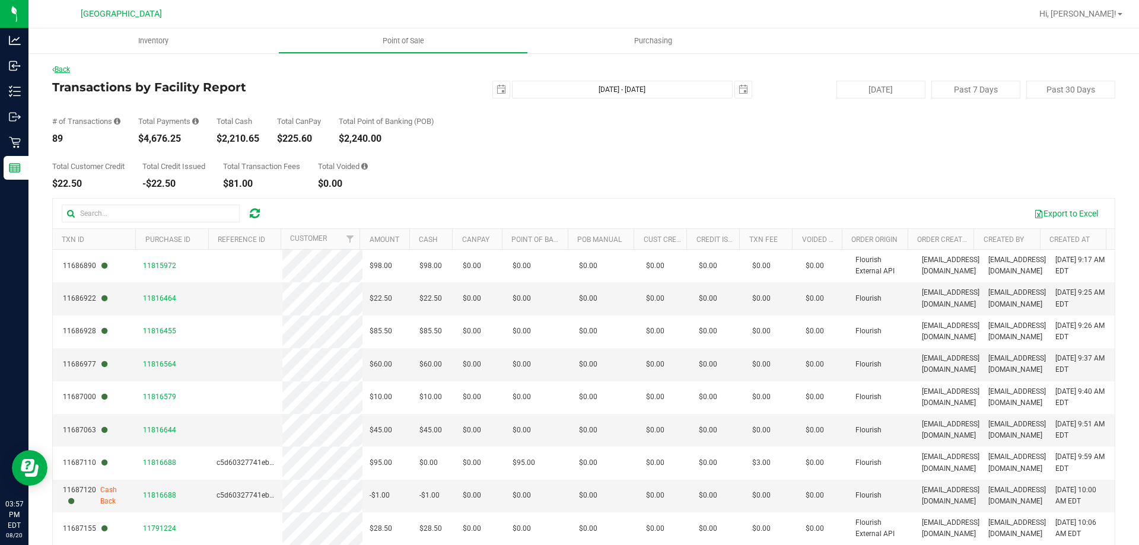
click at [66, 68] on link "Back" at bounding box center [61, 69] width 18 height 8
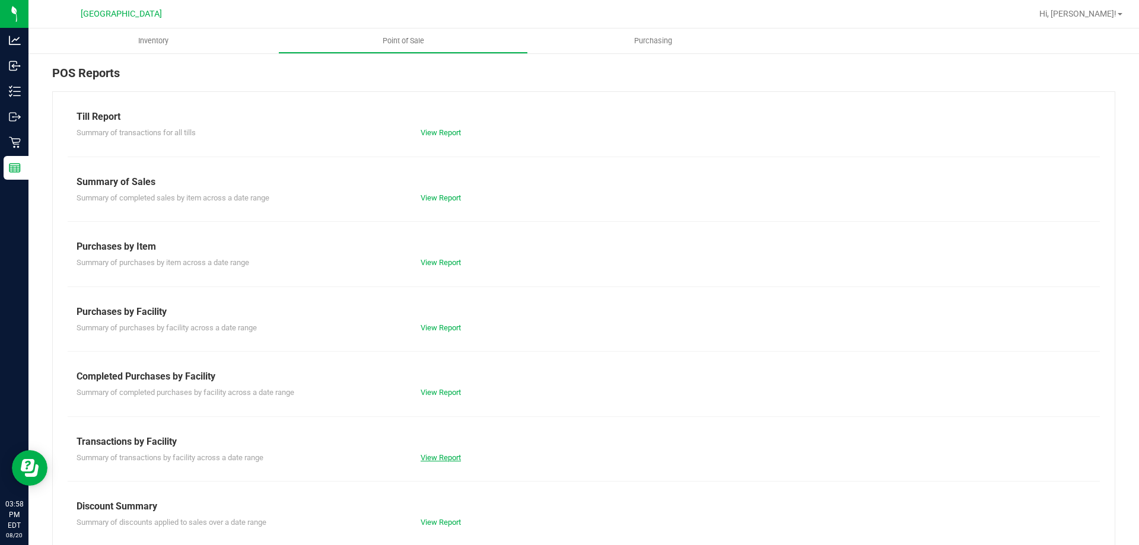
click at [444, 457] on link "View Report" at bounding box center [440, 457] width 40 height 9
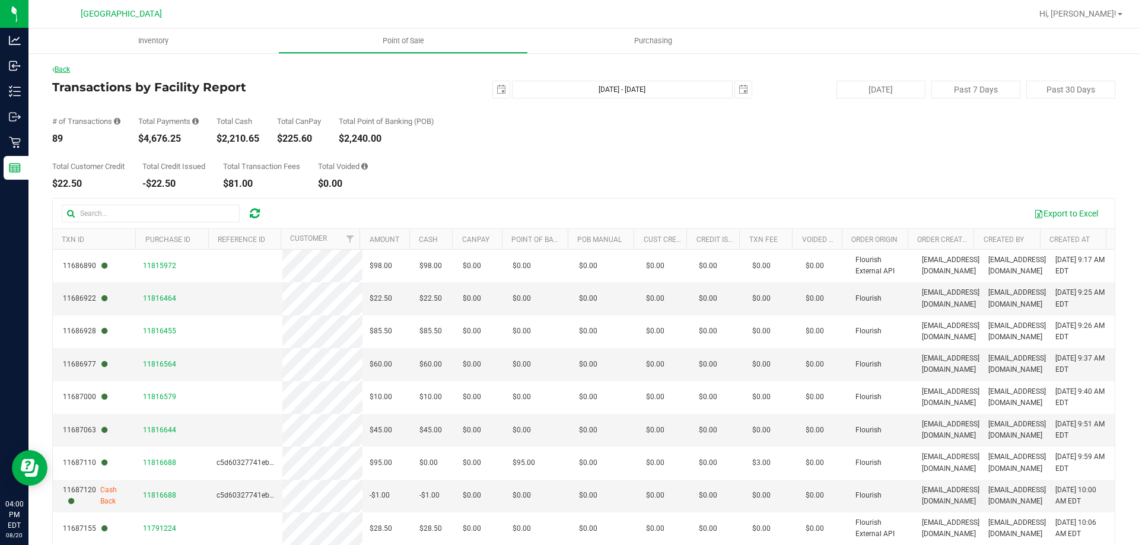
click at [65, 69] on link "Back" at bounding box center [61, 69] width 18 height 8
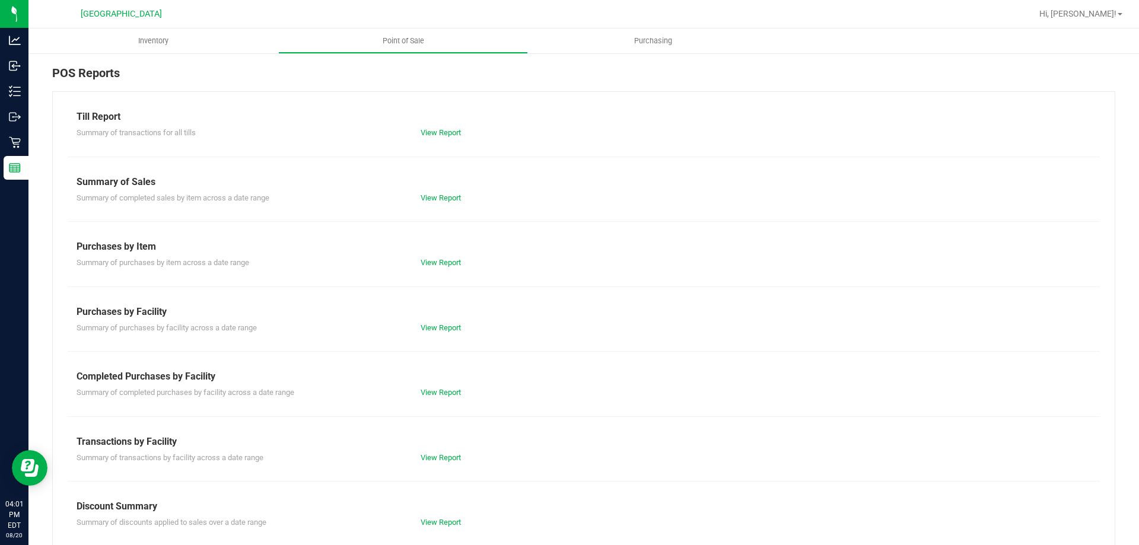
click at [434, 463] on div "Till Report Summary of transactions for all tills View Report Summary of Sales …" at bounding box center [583, 351] width 1063 height 520
click at [433, 460] on link "View Report" at bounding box center [440, 457] width 40 height 9
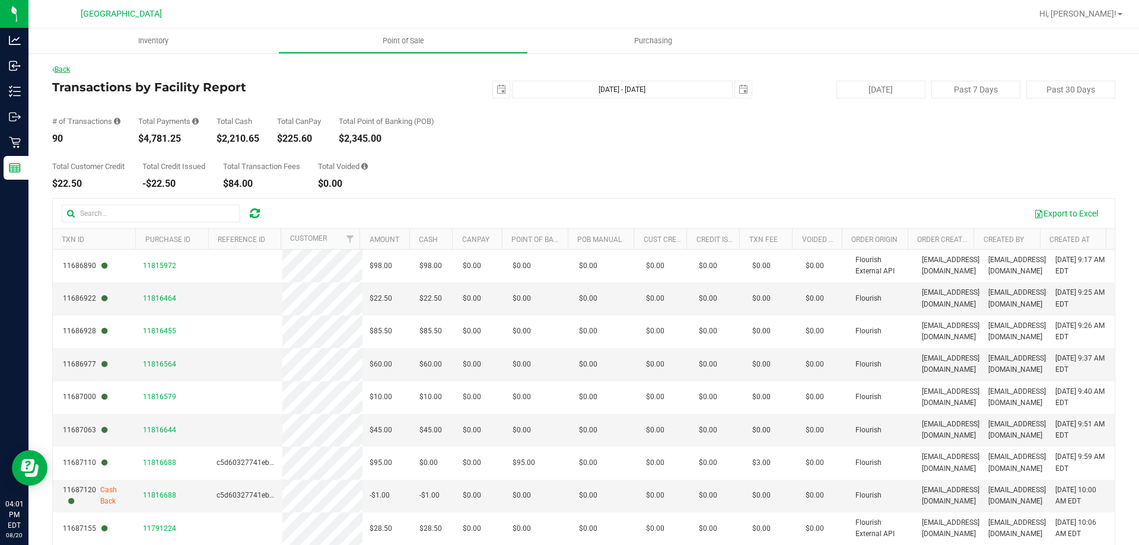
click at [60, 70] on link "Back" at bounding box center [61, 69] width 18 height 8
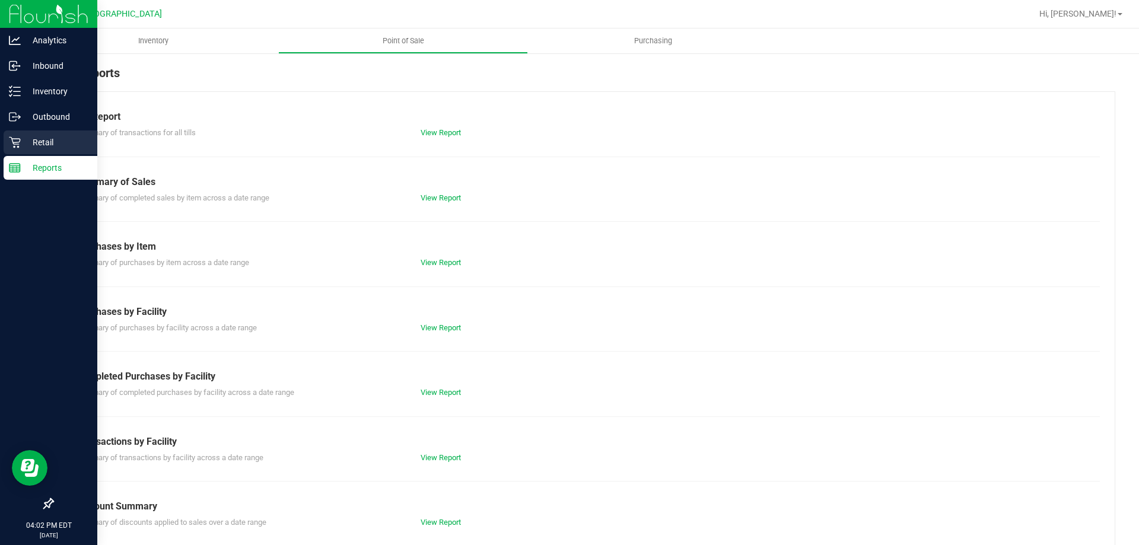
click at [49, 138] on p "Retail" at bounding box center [56, 142] width 71 height 14
